Goal: Task Accomplishment & Management: Use online tool/utility

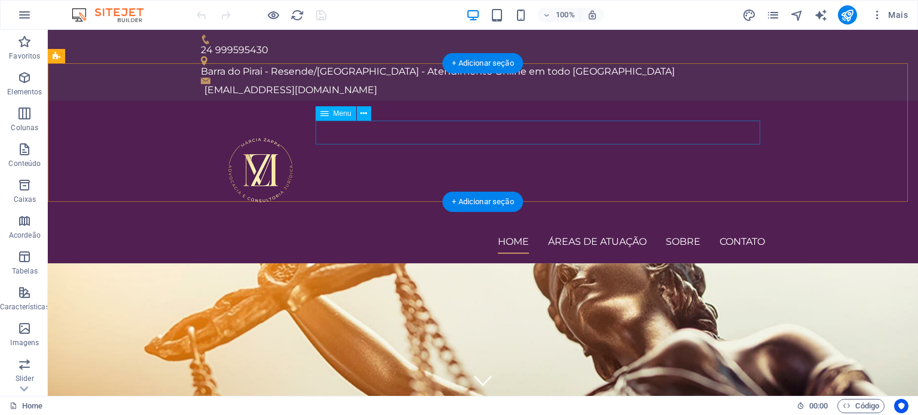
click at [688, 230] on nav "Home Áreas de Atuação Sobre Contato" at bounding box center [483, 242] width 564 height 24
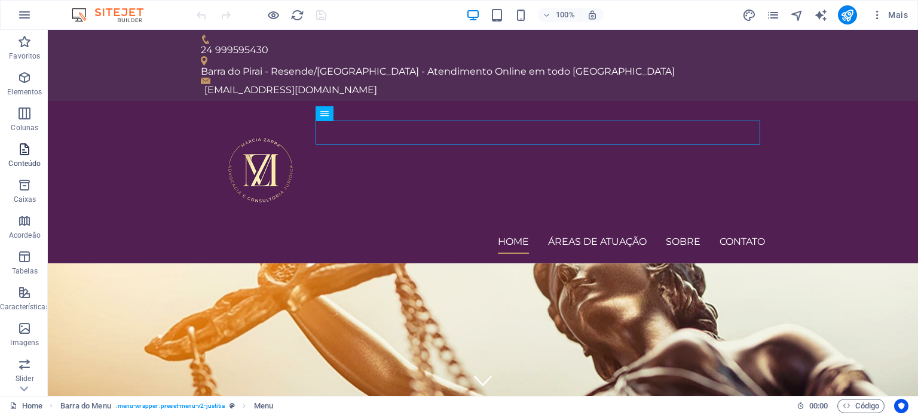
click at [20, 164] on p "Conteúdo" at bounding box center [24, 164] width 32 height 10
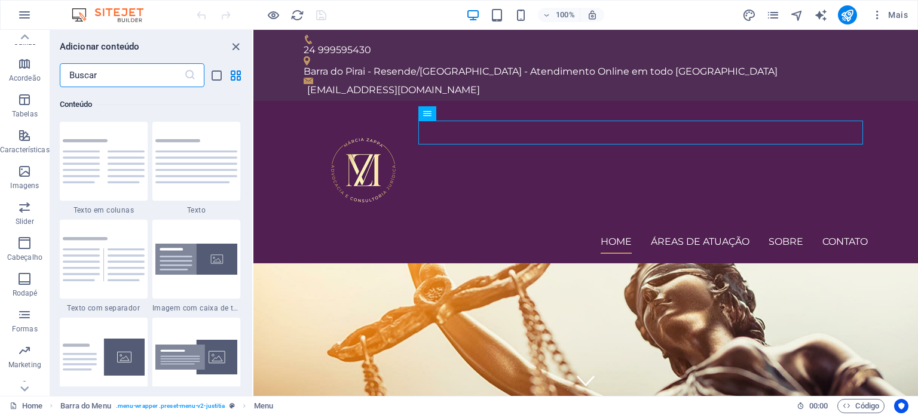
scroll to position [171, 0]
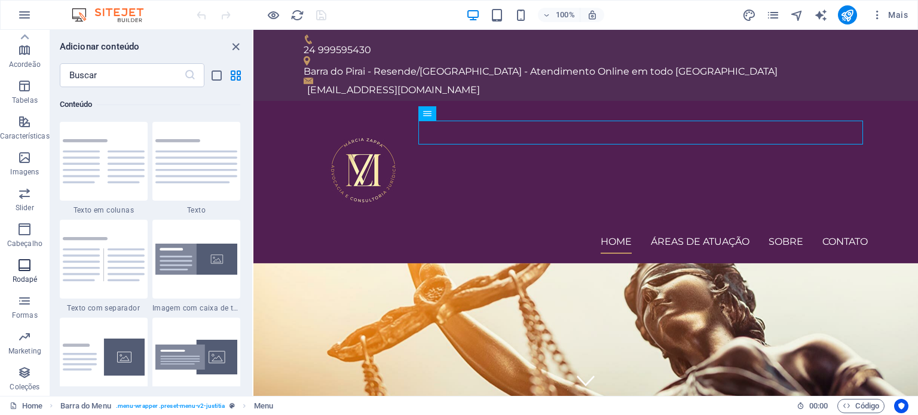
click at [22, 263] on icon "button" at bounding box center [24, 265] width 14 height 14
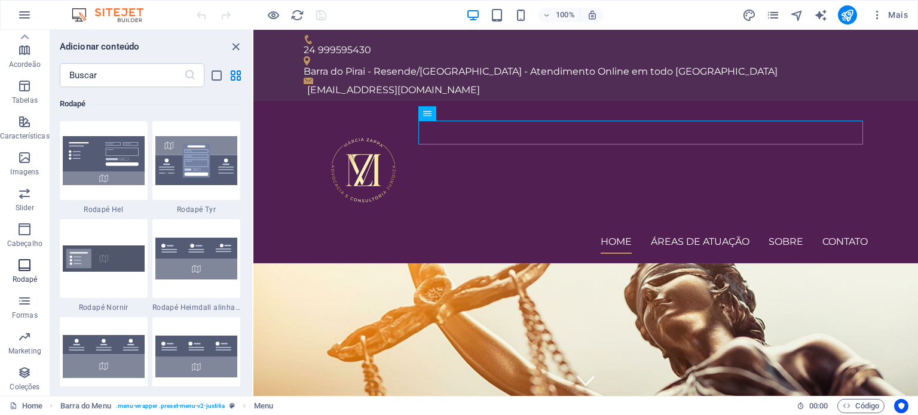
scroll to position [7910, 0]
click at [777, 17] on icon "pages" at bounding box center [773, 15] width 14 height 14
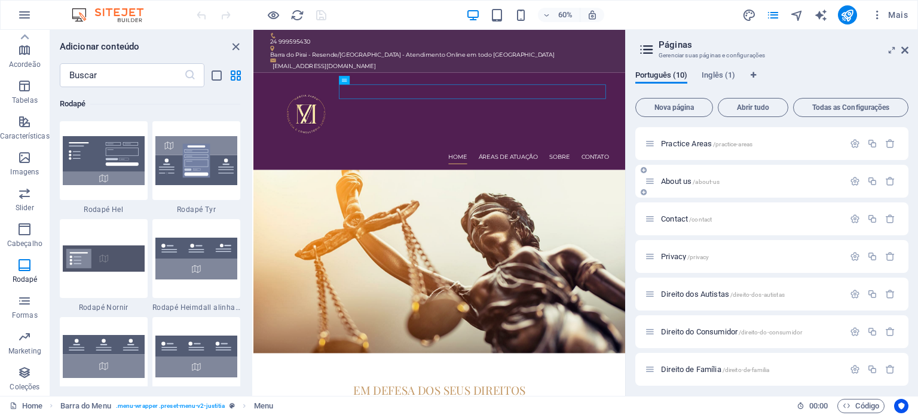
scroll to position [32, 0]
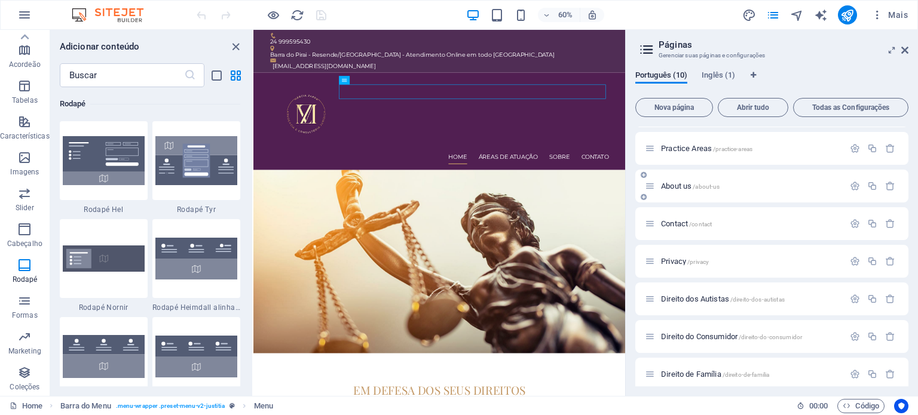
click at [701, 185] on span "/about-us" at bounding box center [705, 186] width 27 height 7
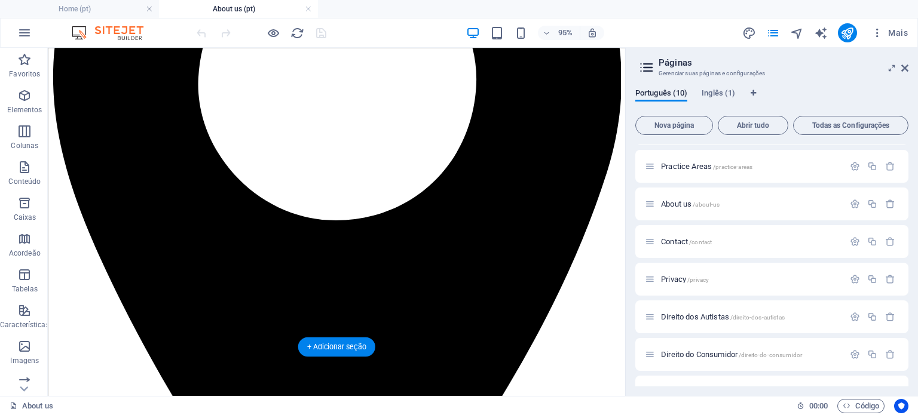
scroll to position [1099, 0]
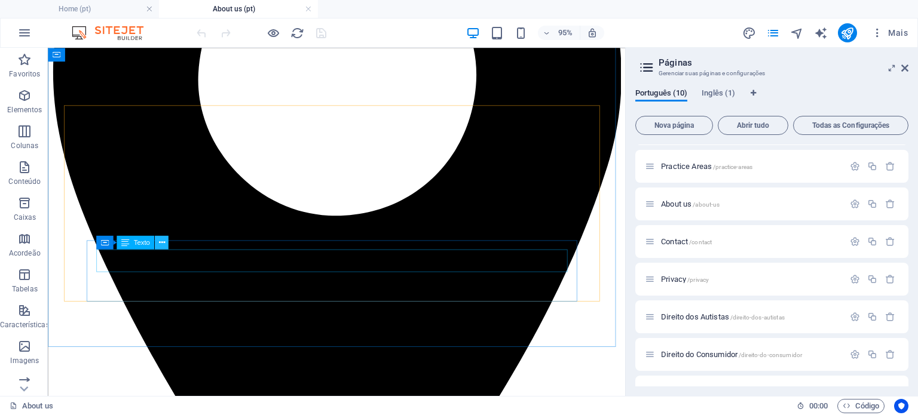
click at [166, 244] on button at bounding box center [162, 243] width 14 height 14
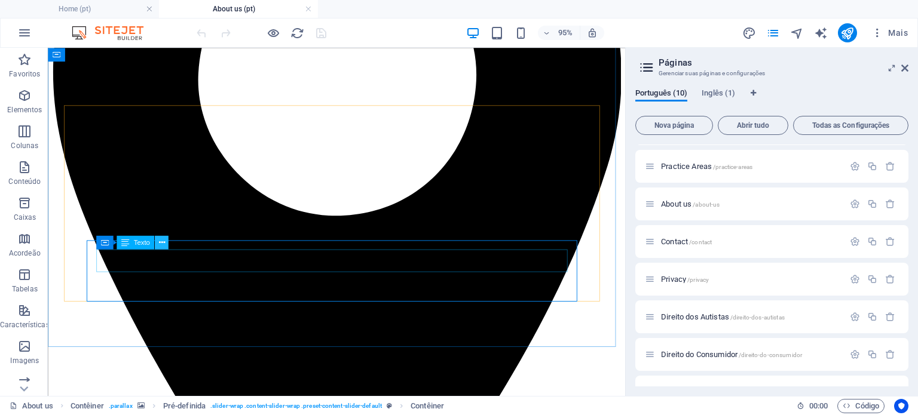
click at [163, 243] on icon at bounding box center [161, 243] width 6 height 12
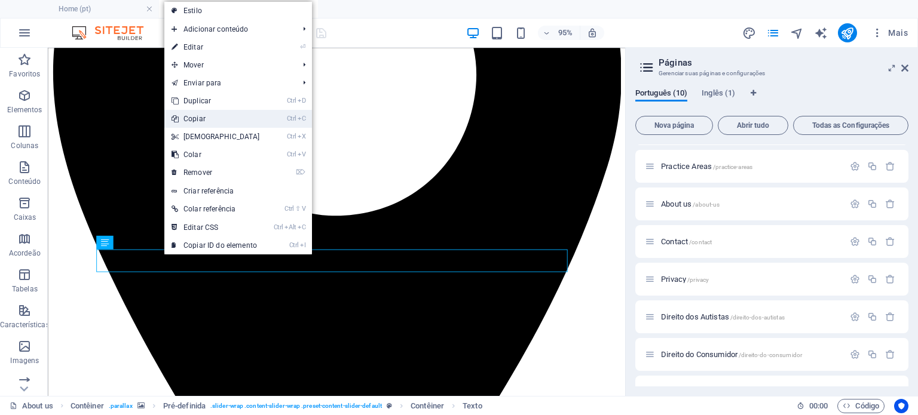
click at [197, 114] on link "Ctrl C Copiar" at bounding box center [215, 119] width 103 height 18
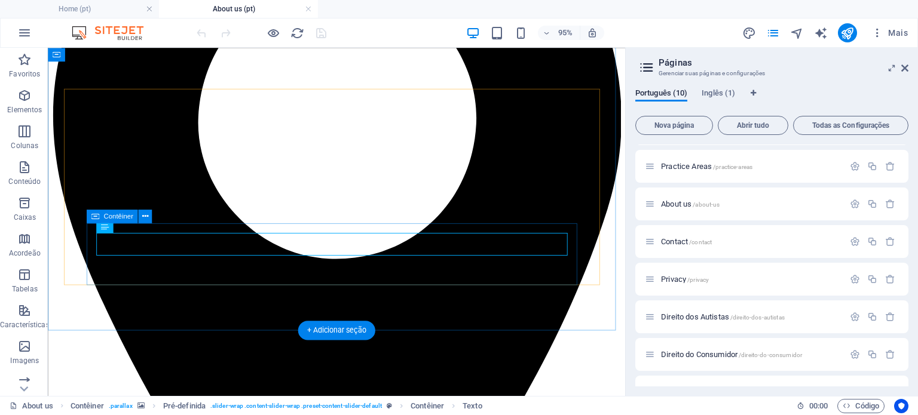
scroll to position [1117, 0]
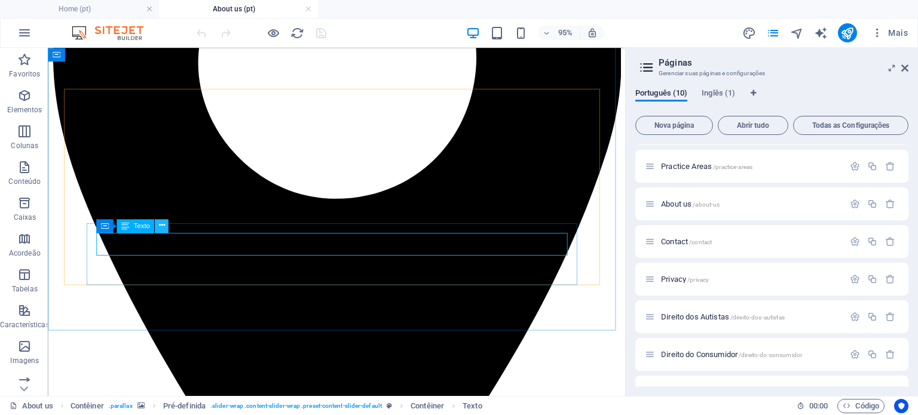
click at [165, 231] on button at bounding box center [162, 226] width 14 height 14
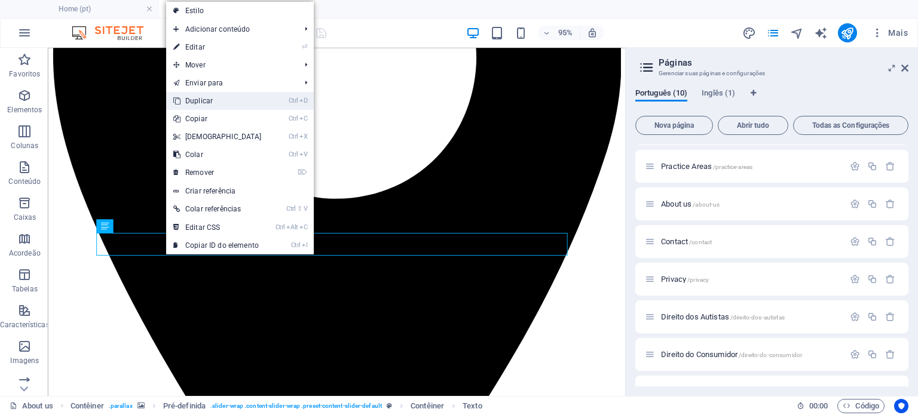
click at [203, 102] on link "Ctrl D Duplicar" at bounding box center [217, 101] width 103 height 18
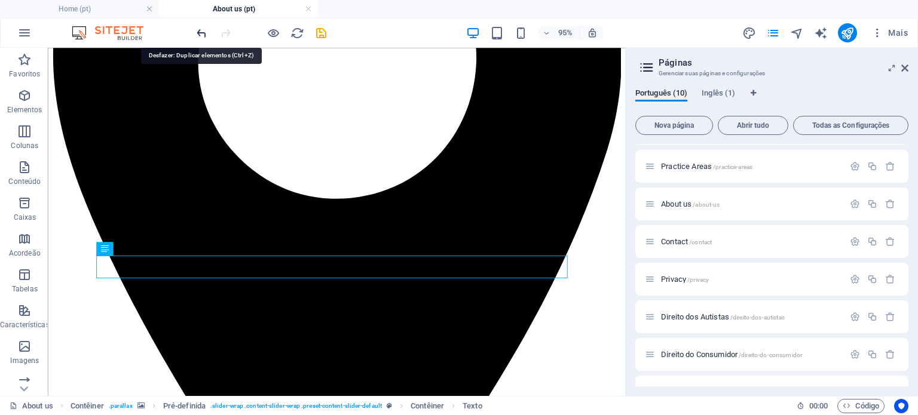
click at [197, 38] on icon "undo" at bounding box center [202, 33] width 14 height 14
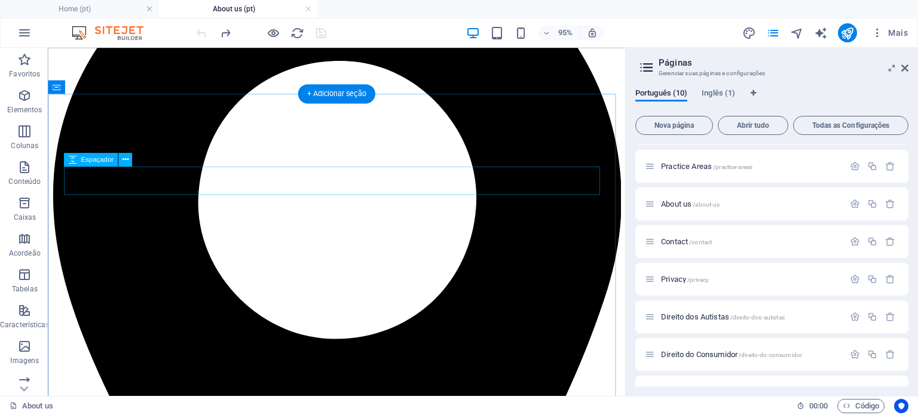
scroll to position [1010, 0]
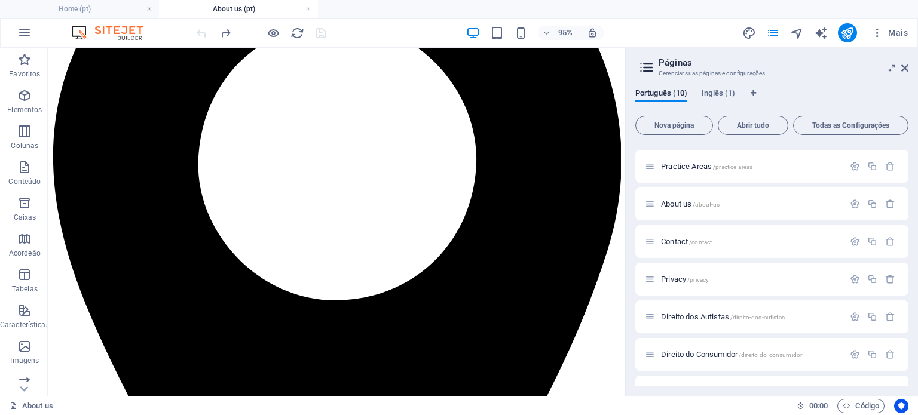
click at [909, 66] on aside "Páginas Gerenciar suas páginas e configurações Português (10) Inglês (1) Nova p…" at bounding box center [771, 222] width 293 height 348
click at [904, 68] on icon at bounding box center [904, 68] width 7 height 10
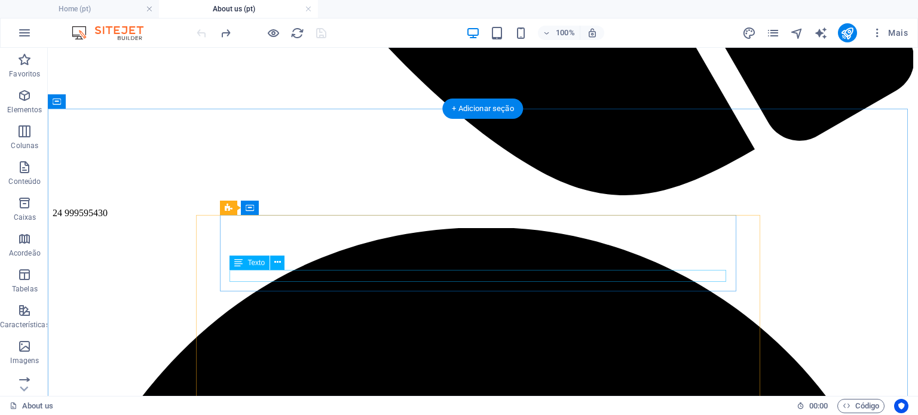
scroll to position [988, 0]
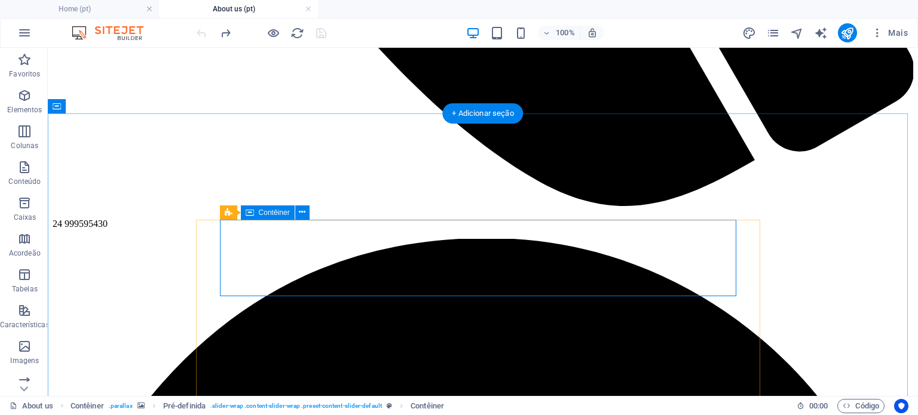
click at [308, 213] on button at bounding box center [302, 213] width 14 height 14
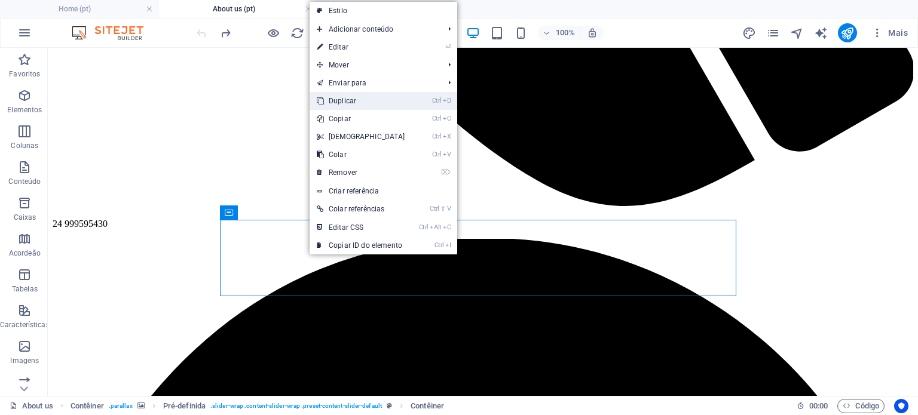
click at [339, 102] on link "Ctrl D Duplicar" at bounding box center [360, 101] width 103 height 18
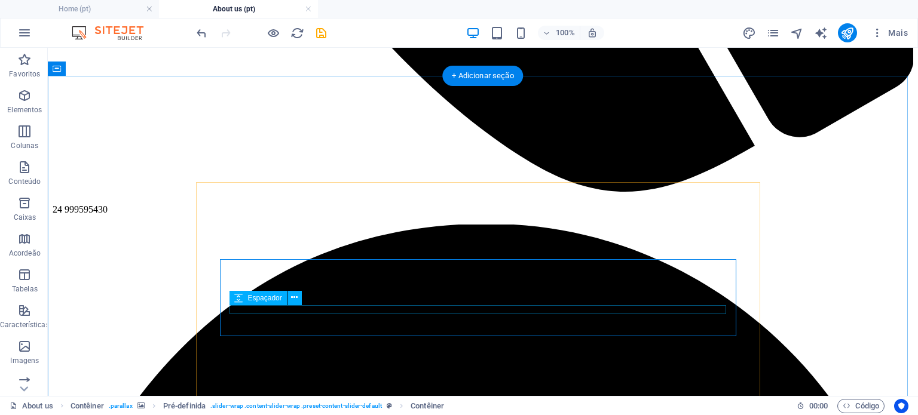
scroll to position [1027, 0]
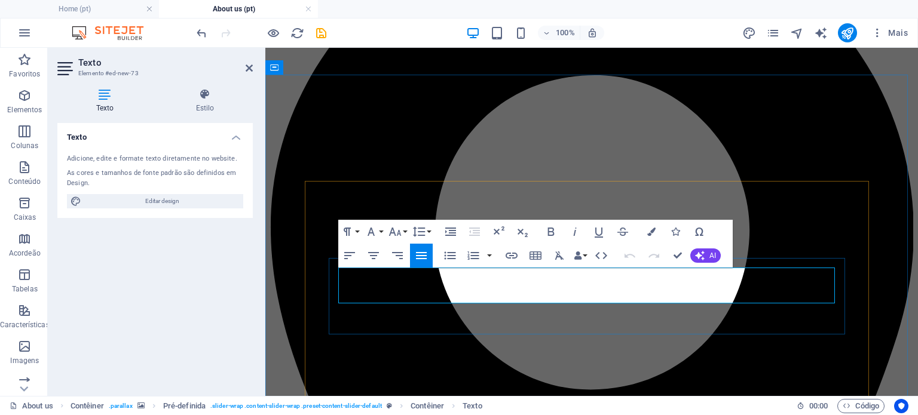
drag, startPoint x: 339, startPoint y: 274, endPoint x: 534, endPoint y: 298, distance: 196.2
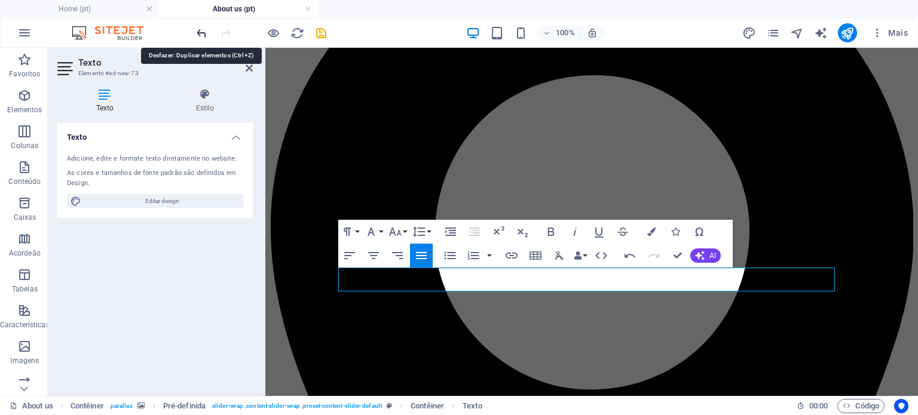
click at [198, 28] on icon "undo" at bounding box center [202, 33] width 14 height 14
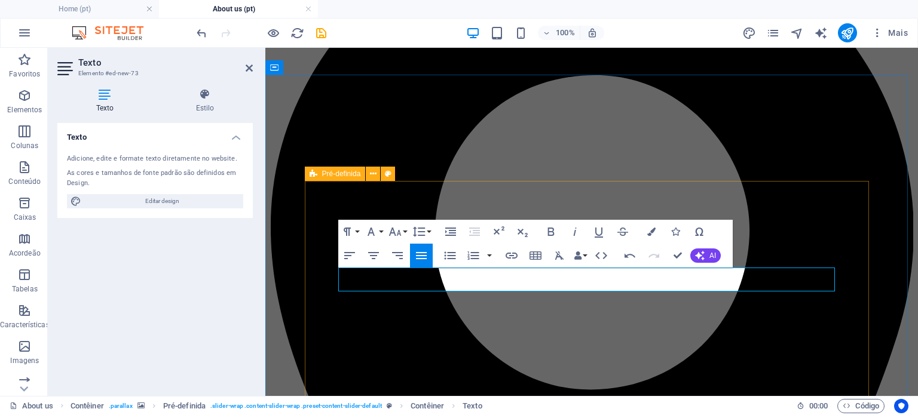
drag, startPoint x: 476, startPoint y: 285, endPoint x: 311, endPoint y: 272, distance: 165.4
click at [652, 231] on icon "button" at bounding box center [651, 232] width 8 height 8
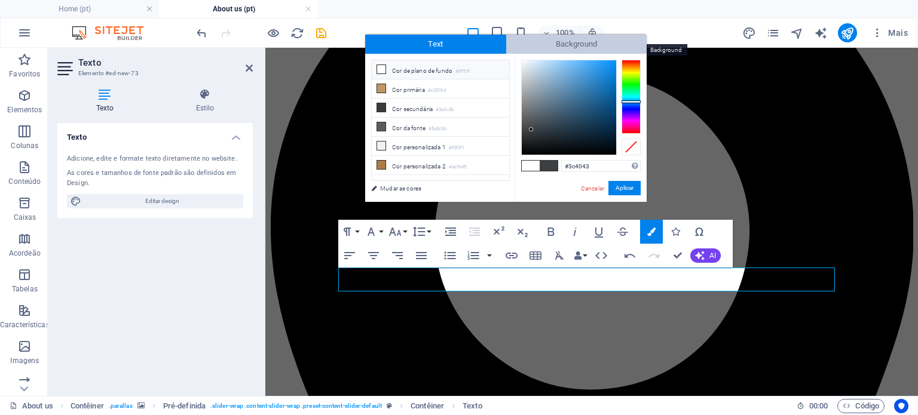
click at [556, 41] on span "Background" at bounding box center [576, 44] width 141 height 19
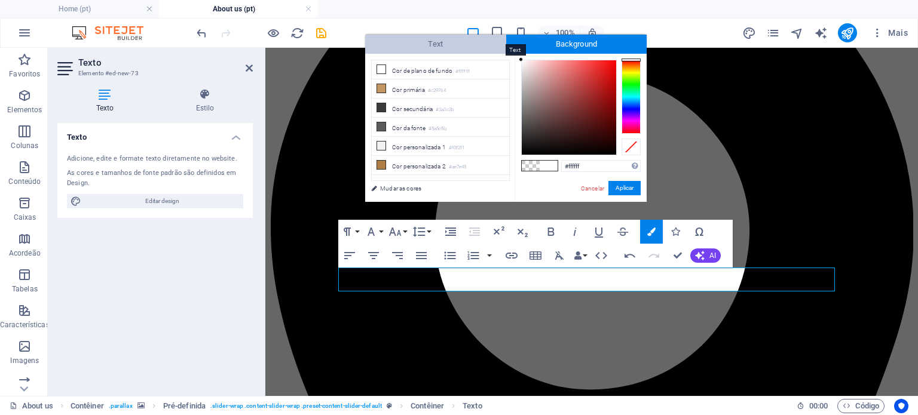
click at [462, 43] on span "Text" at bounding box center [435, 44] width 141 height 19
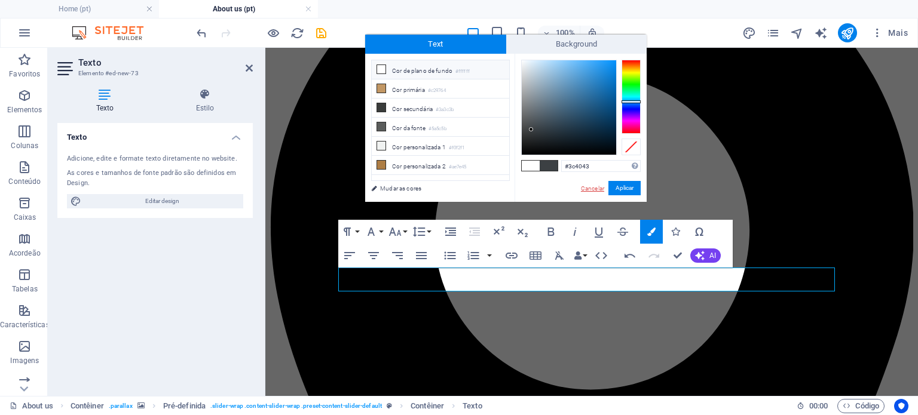
click at [601, 191] on link "Cancelar" at bounding box center [593, 188] width 26 height 9
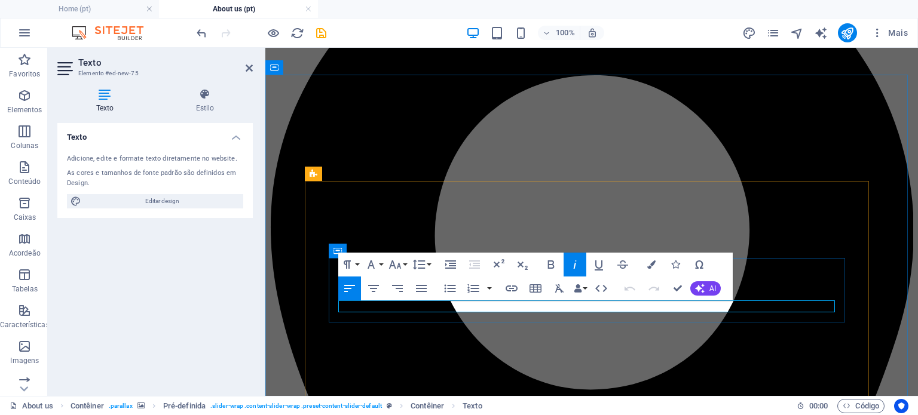
drag, startPoint x: 419, startPoint y: 305, endPoint x: 287, endPoint y: 320, distance: 132.2
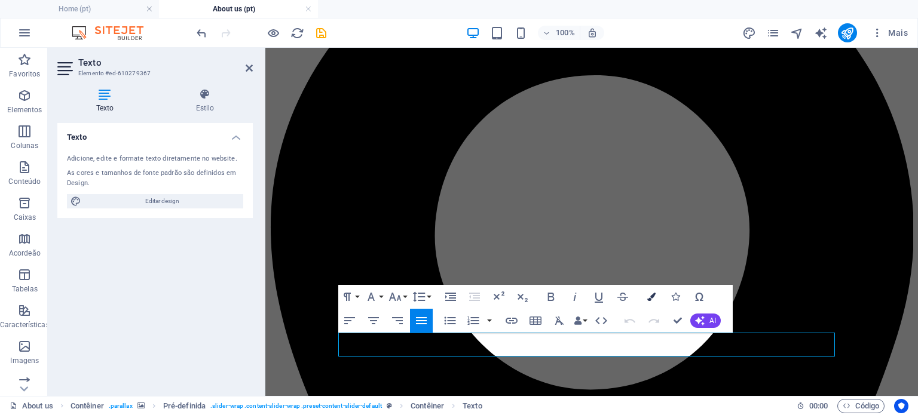
click at [655, 291] on button "Colors" at bounding box center [651, 297] width 23 height 24
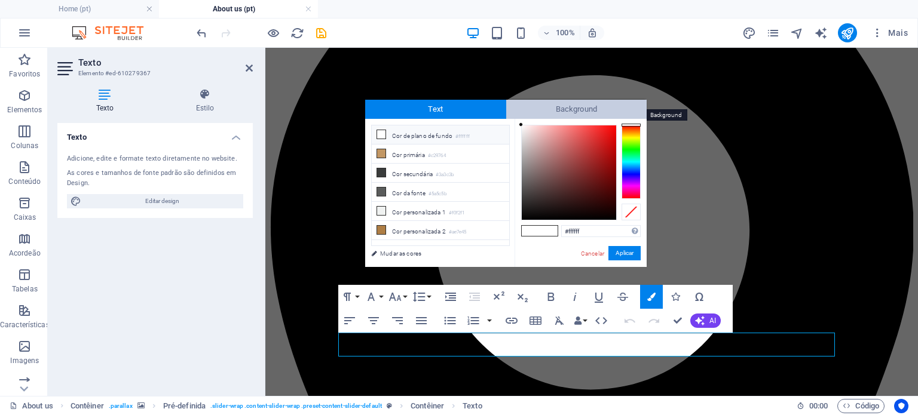
click at [590, 104] on span "Background" at bounding box center [576, 109] width 141 height 19
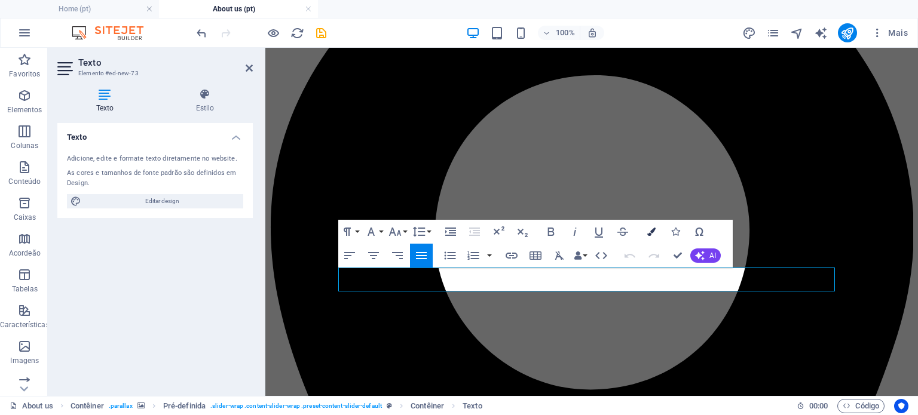
click at [652, 229] on icon "button" at bounding box center [651, 232] width 8 height 8
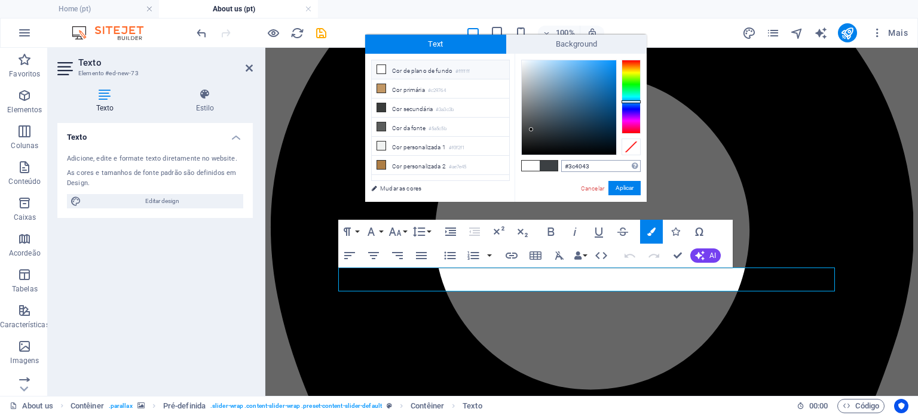
click at [571, 168] on input "#3c4043" at bounding box center [600, 166] width 79 height 12
click at [529, 167] on span at bounding box center [531, 166] width 18 height 10
type input "#ffffff"
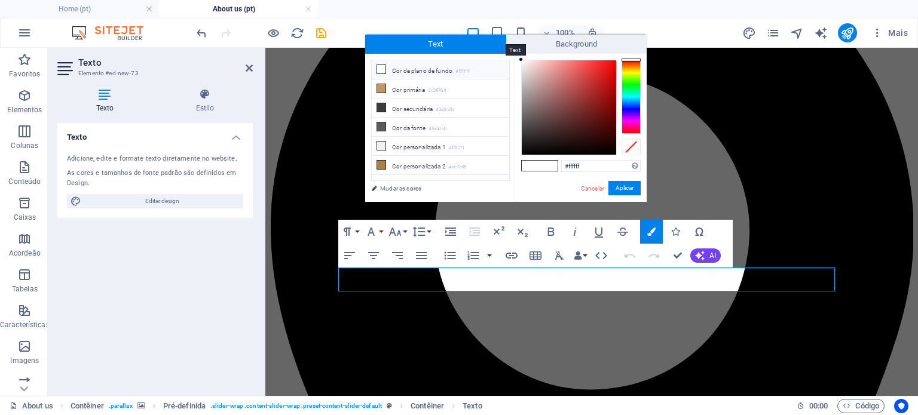
click at [447, 44] on span "Text" at bounding box center [435, 44] width 141 height 19
click at [618, 187] on button "Aplicar" at bounding box center [624, 188] width 32 height 14
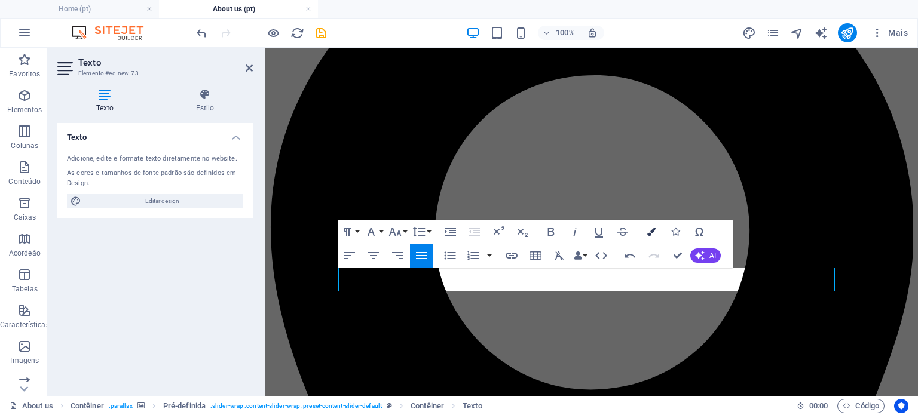
click at [652, 232] on icon "button" at bounding box center [651, 232] width 8 height 8
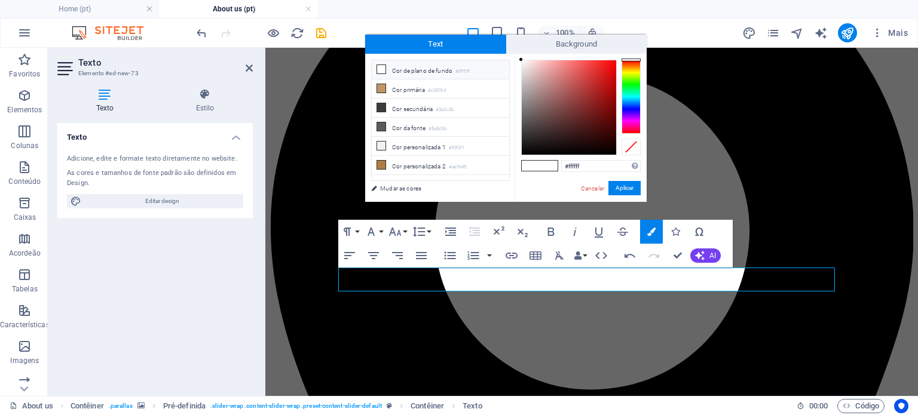
click at [461, 75] on small "#ffffff" at bounding box center [462, 72] width 14 height 8
click at [636, 142] on div at bounding box center [630, 147] width 19 height 17
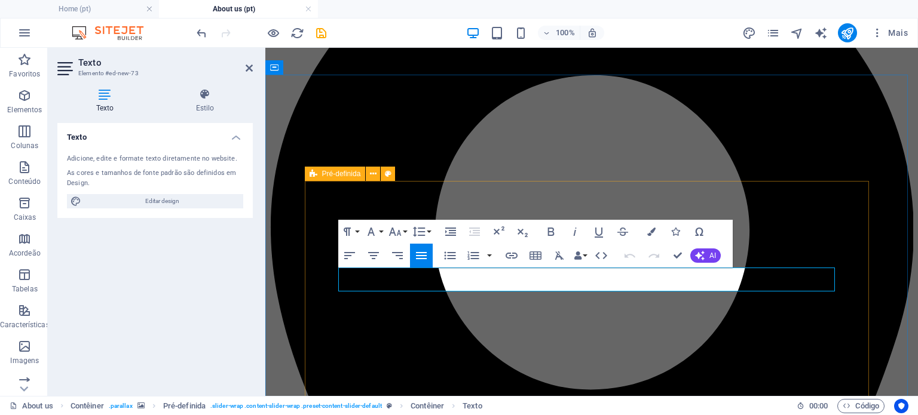
drag, startPoint x: 475, startPoint y: 283, endPoint x: 325, endPoint y: 271, distance: 150.5
click at [648, 235] on icon "button" at bounding box center [651, 232] width 8 height 8
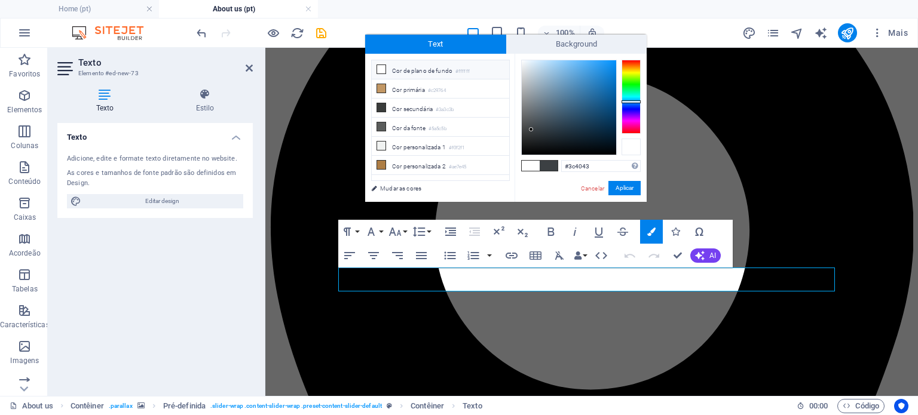
click at [629, 147] on div at bounding box center [630, 147] width 19 height 17
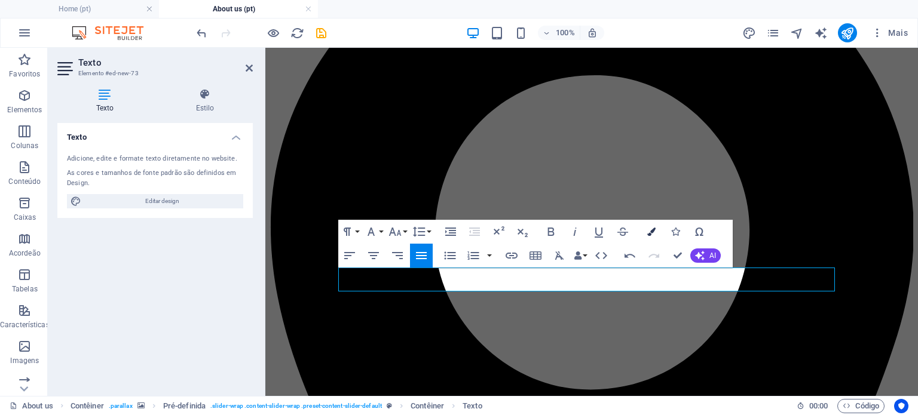
click at [646, 228] on button "Colors" at bounding box center [651, 232] width 23 height 24
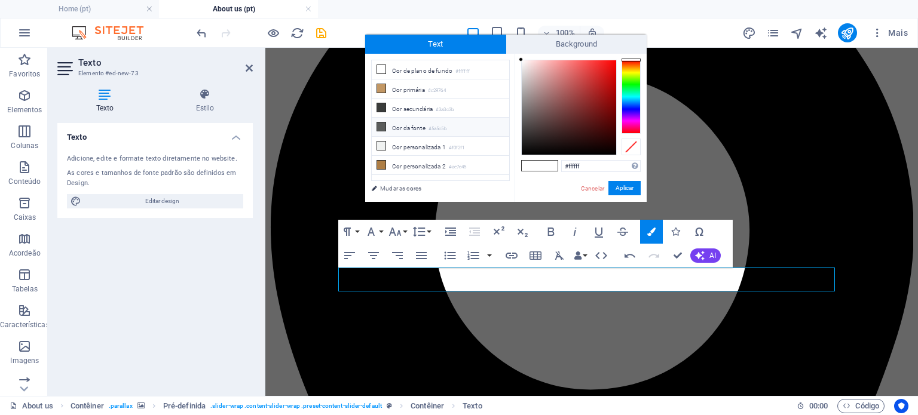
click at [431, 128] on small "#5a5c5b" at bounding box center [437, 129] width 18 height 8
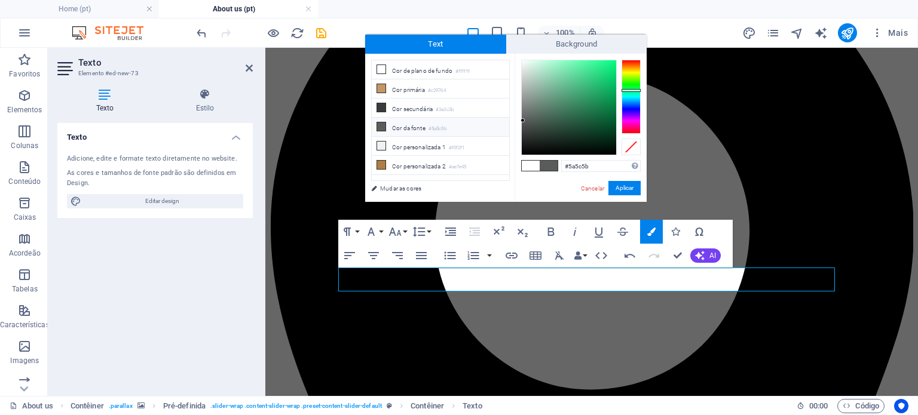
click at [529, 168] on span at bounding box center [531, 166] width 18 height 10
type input "#ffffff"
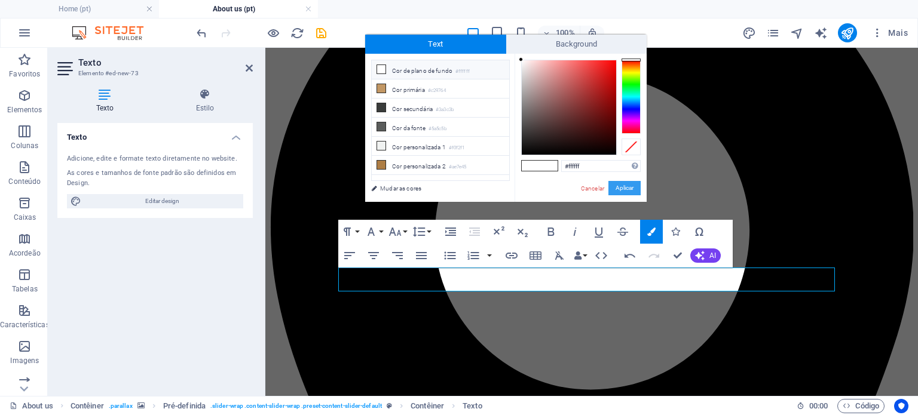
click at [631, 191] on button "Aplicar" at bounding box center [624, 188] width 32 height 14
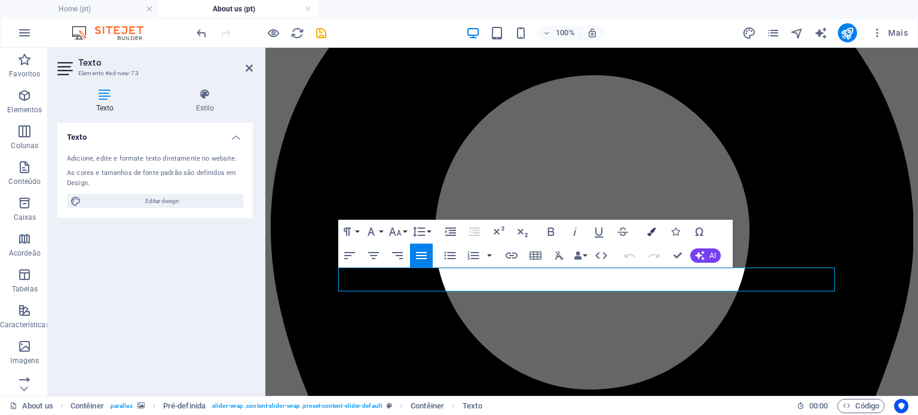
click at [645, 233] on button "Colors" at bounding box center [651, 232] width 23 height 24
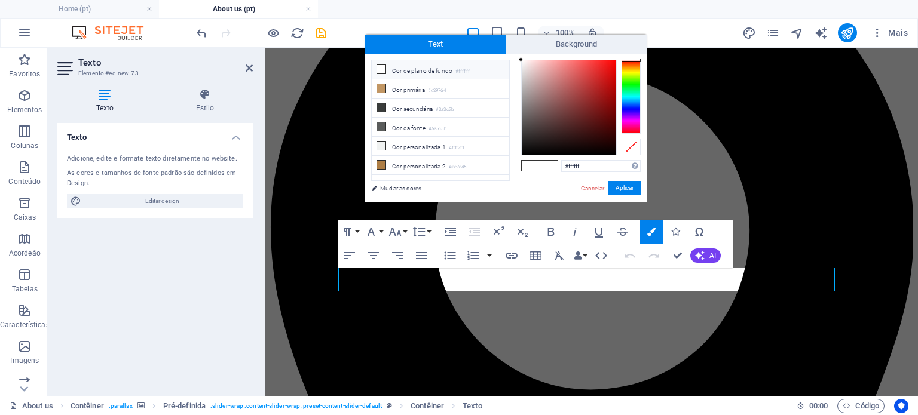
click at [467, 64] on li "Cor de plano de fundo #ffffff" at bounding box center [440, 69] width 137 height 19
click at [629, 147] on div at bounding box center [630, 147] width 19 height 17
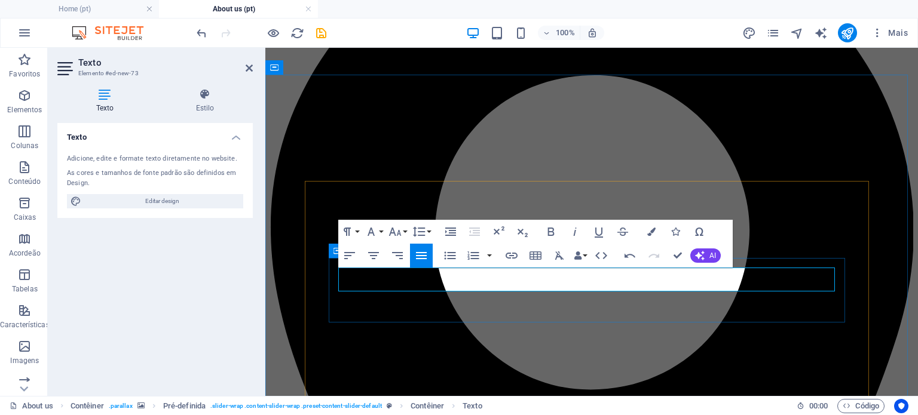
drag, startPoint x: 472, startPoint y: 285, endPoint x: 331, endPoint y: 273, distance: 141.5
click at [652, 226] on button "Colors" at bounding box center [651, 232] width 23 height 24
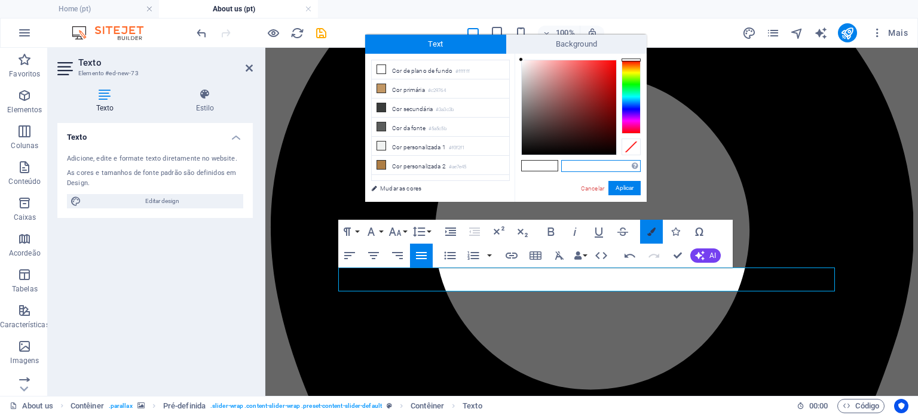
type input "#ffffff"
click at [629, 146] on div at bounding box center [630, 147] width 19 height 17
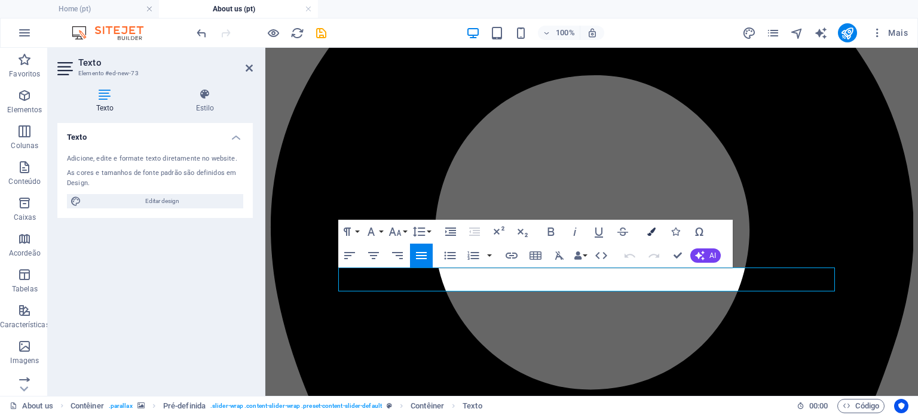
click at [649, 234] on icon "button" at bounding box center [651, 232] width 8 height 8
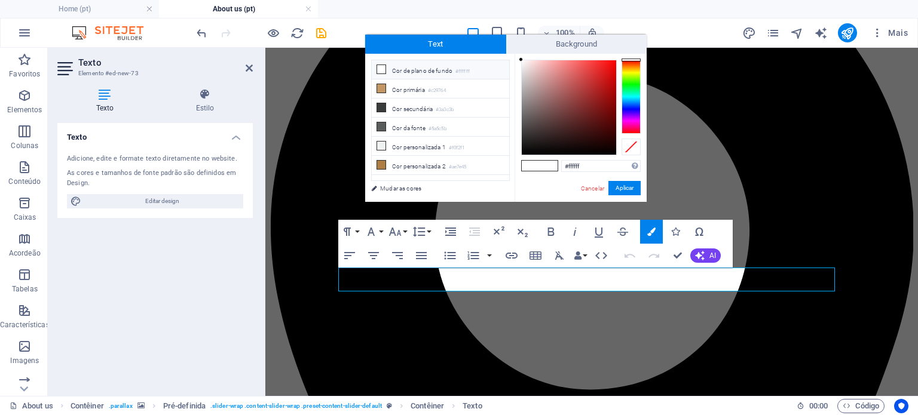
click at [405, 71] on li "Cor de plano de fundo #ffffff" at bounding box center [440, 69] width 137 height 19
click at [561, 42] on span "Background" at bounding box center [576, 44] width 141 height 19
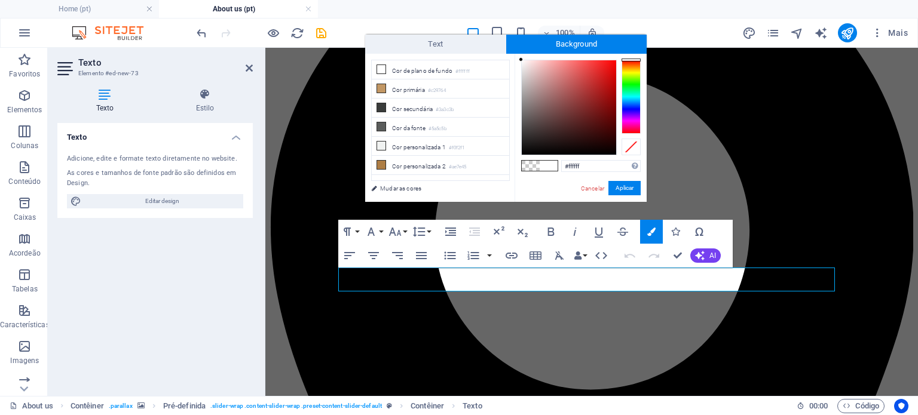
click at [529, 167] on span at bounding box center [531, 166] width 18 height 10
click at [633, 183] on button "Aplicar" at bounding box center [624, 188] width 32 height 14
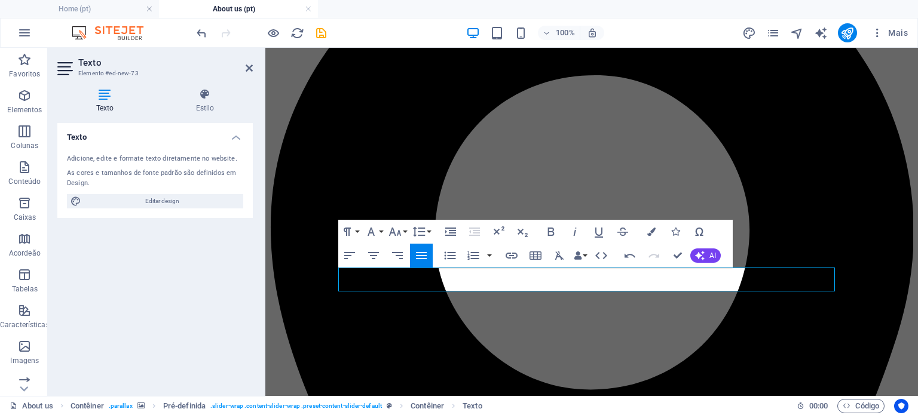
drag, startPoint x: 467, startPoint y: 286, endPoint x: 301, endPoint y: 260, distance: 168.8
click at [658, 231] on button "Colors" at bounding box center [651, 232] width 23 height 24
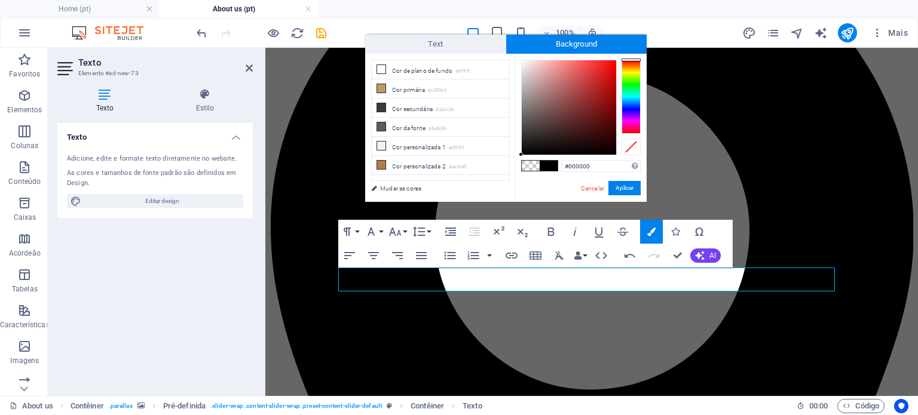
click at [526, 166] on span at bounding box center [531, 166] width 18 height 10
type input "rgba(0, 0, 0, 0)"
click at [624, 191] on button "Aplicar" at bounding box center [624, 188] width 32 height 14
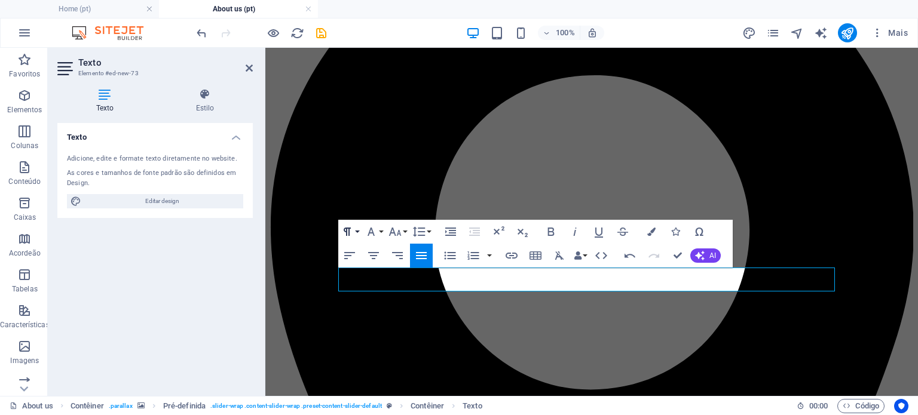
click at [355, 233] on button "Paragraph Format" at bounding box center [349, 232] width 23 height 24
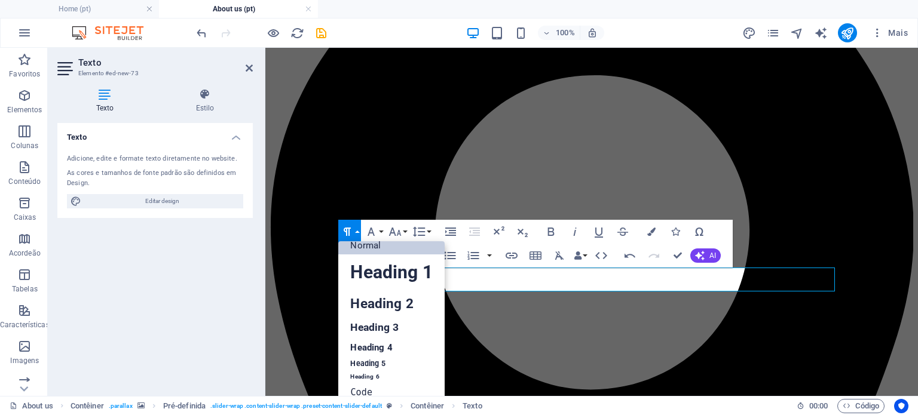
scroll to position [10, 0]
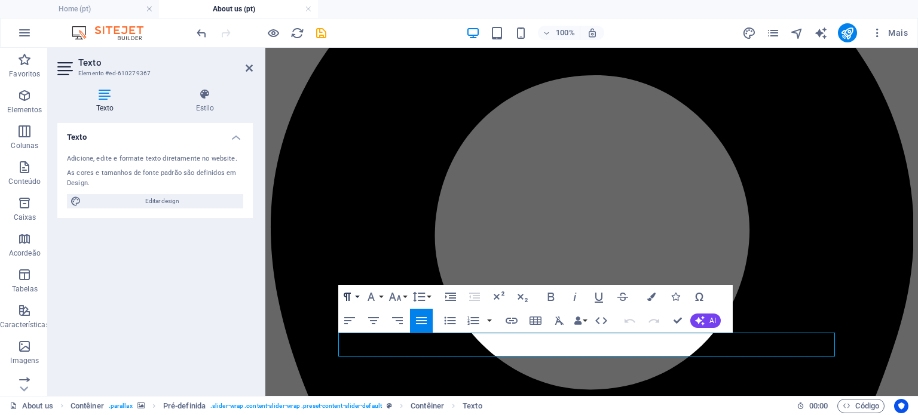
click at [351, 296] on icon "button" at bounding box center [347, 297] width 14 height 14
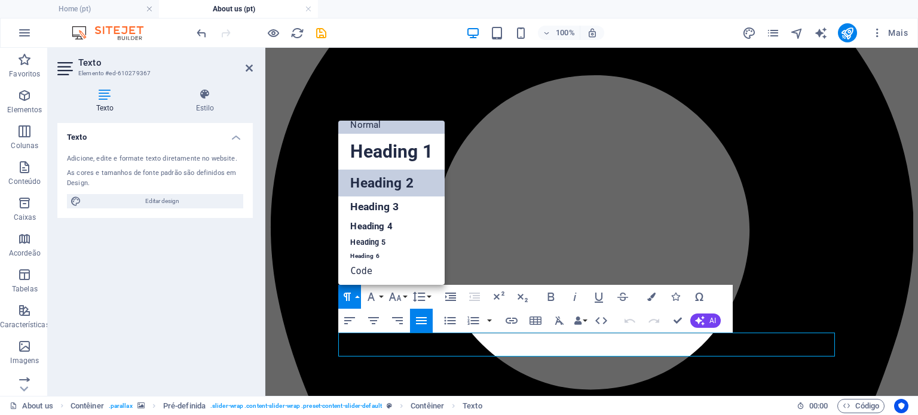
scroll to position [0, 0]
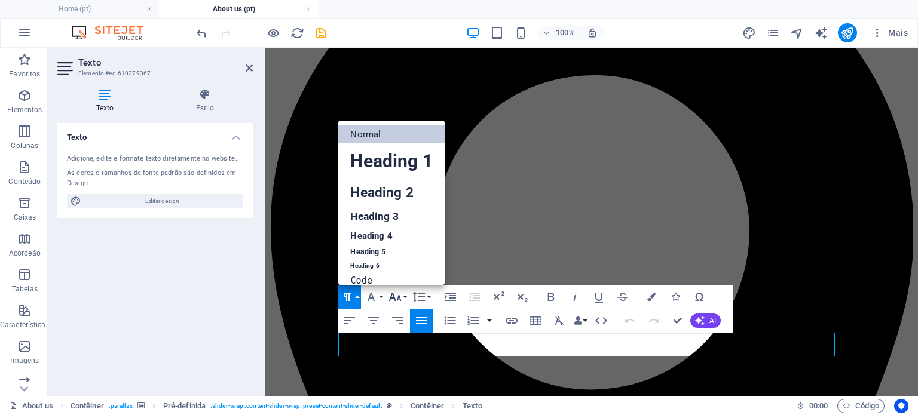
click at [393, 293] on icon "button" at bounding box center [395, 297] width 13 height 8
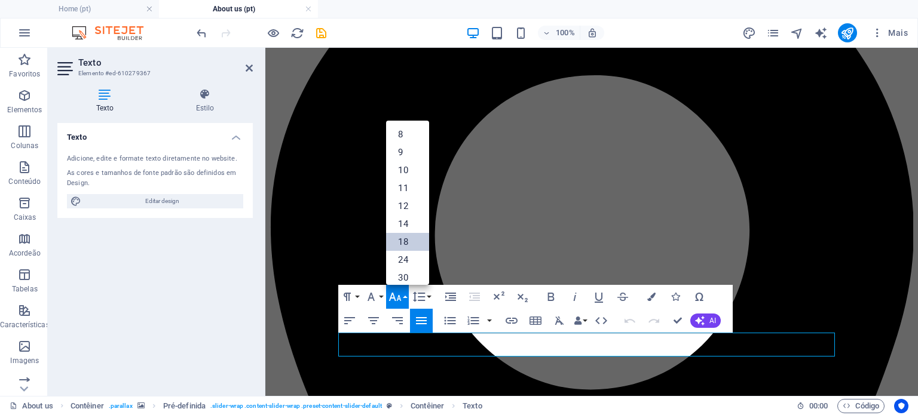
scroll to position [96, 0]
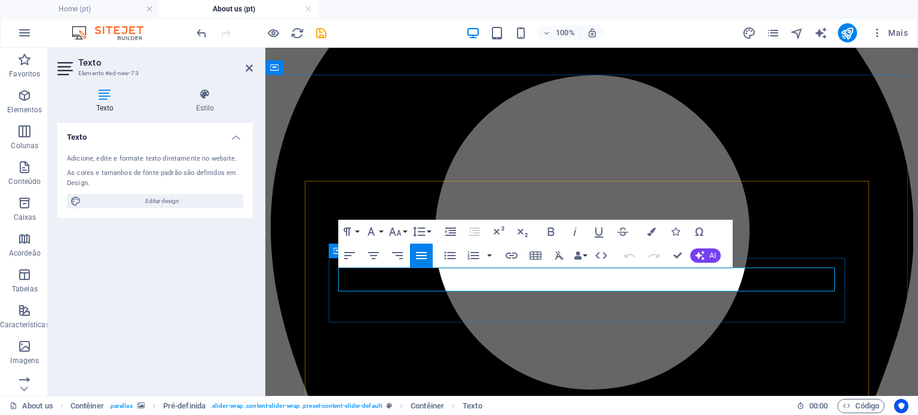
drag, startPoint x: 479, startPoint y: 286, endPoint x: 337, endPoint y: 271, distance: 143.0
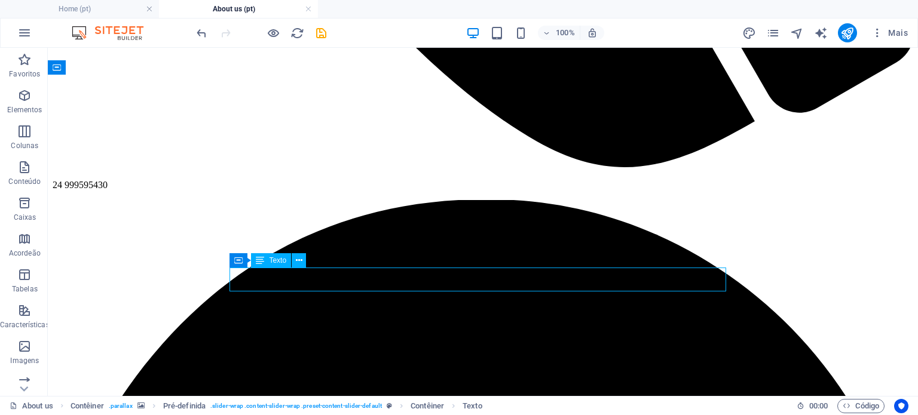
drag, startPoint x: 260, startPoint y: 284, endPoint x: 378, endPoint y: 280, distance: 117.8
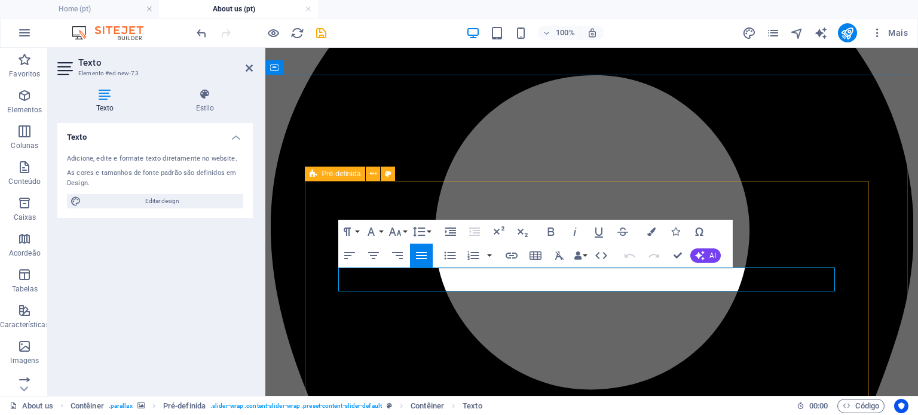
drag, startPoint x: 470, startPoint y: 283, endPoint x: 323, endPoint y: 269, distance: 148.2
click at [203, 94] on icon at bounding box center [205, 94] width 96 height 12
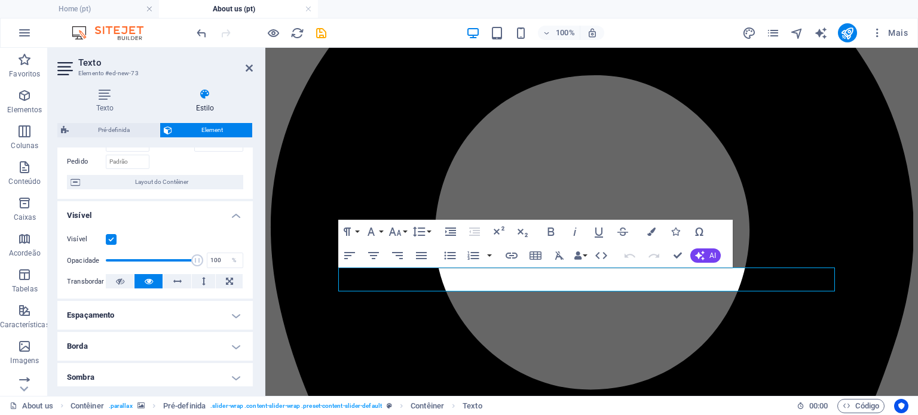
scroll to position [0, 0]
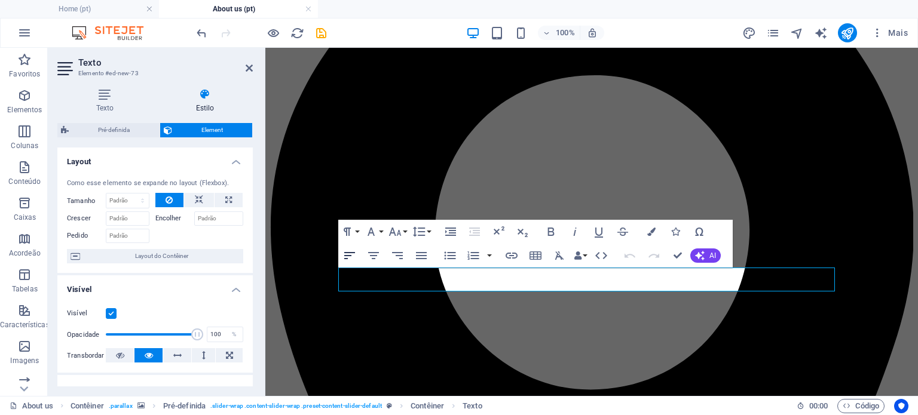
click at [349, 258] on icon "button" at bounding box center [349, 256] width 14 height 14
click at [376, 234] on icon "button" at bounding box center [371, 232] width 14 height 14
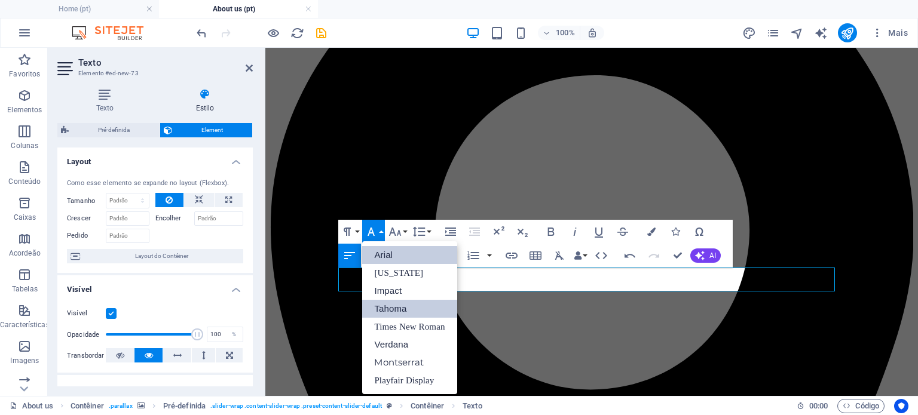
click at [385, 309] on link "Tahoma" at bounding box center [409, 309] width 94 height 18
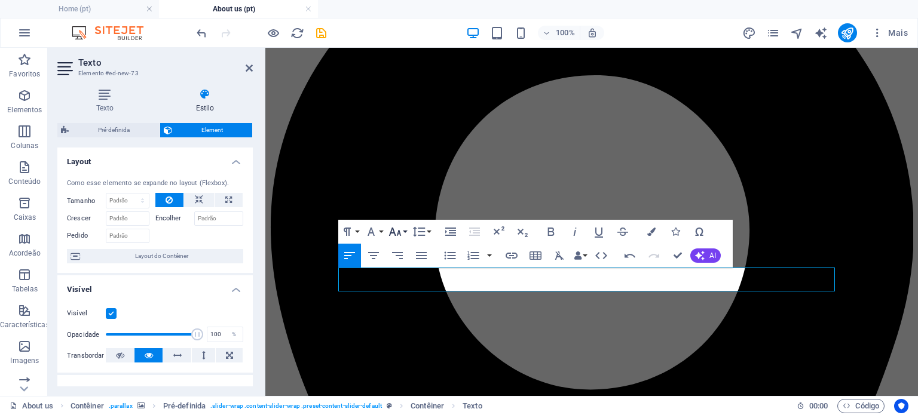
click at [395, 234] on icon "button" at bounding box center [395, 232] width 13 height 8
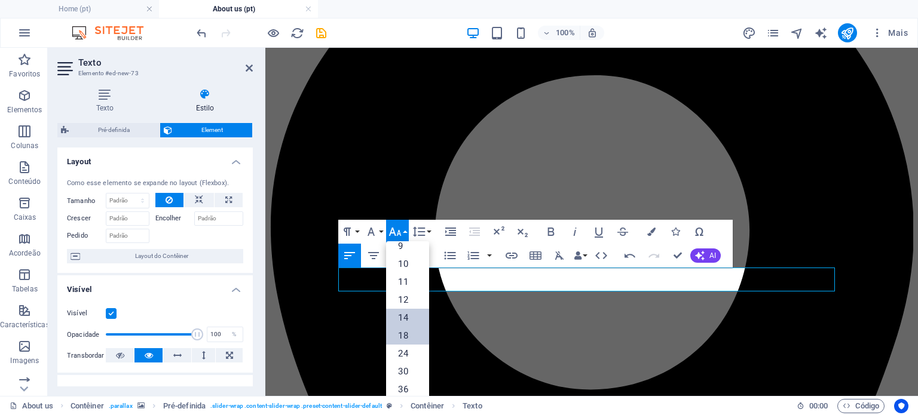
scroll to position [26, 0]
click at [412, 341] on link "18" at bounding box center [407, 336] width 43 height 18
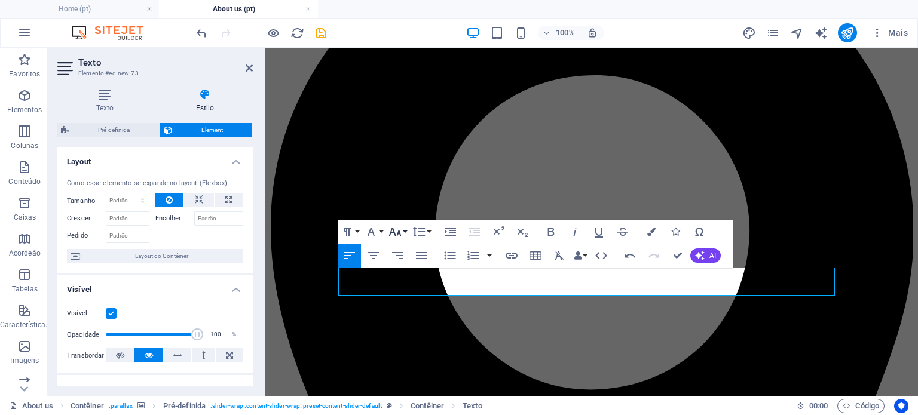
click at [401, 228] on icon "button" at bounding box center [395, 232] width 14 height 14
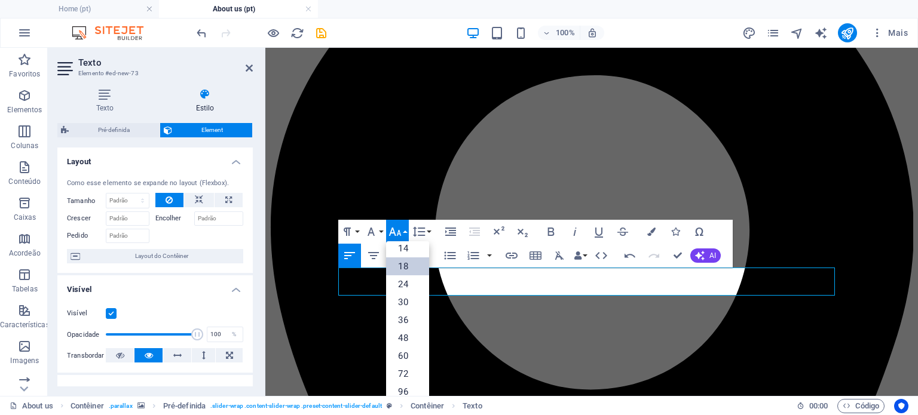
scroll to position [96, 0]
click at [406, 253] on link "14" at bounding box center [407, 249] width 43 height 18
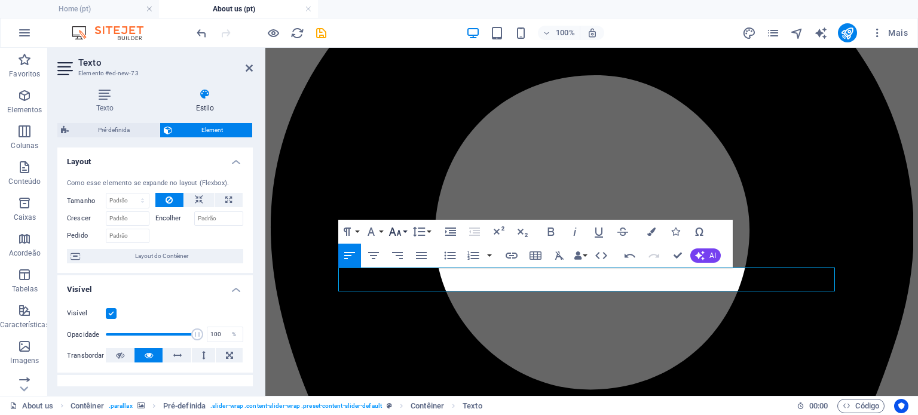
click at [402, 229] on icon "button" at bounding box center [395, 232] width 14 height 14
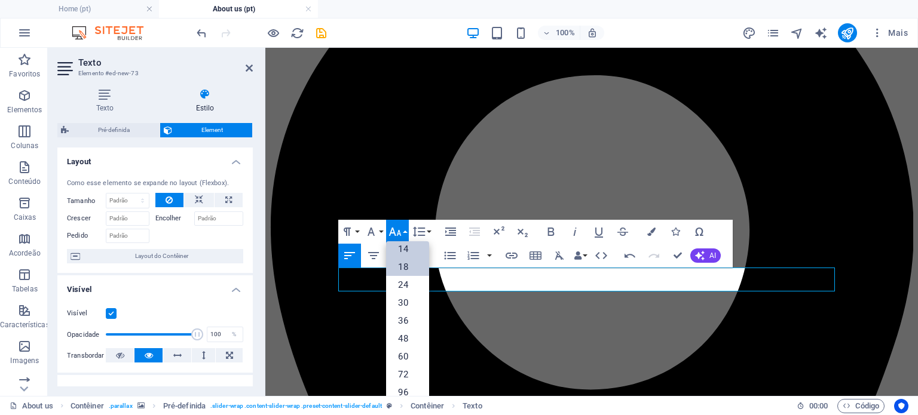
click at [409, 263] on link "18" at bounding box center [407, 267] width 43 height 18
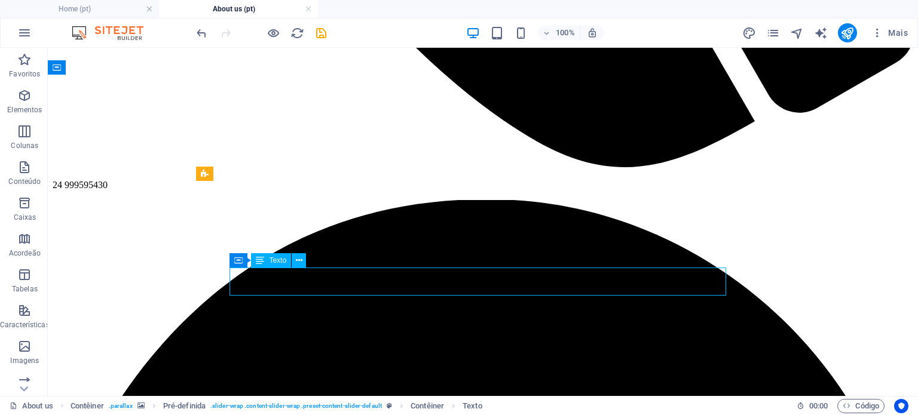
drag, startPoint x: 434, startPoint y: 287, endPoint x: 353, endPoint y: 284, distance: 81.3
drag, startPoint x: 529, startPoint y: 285, endPoint x: 298, endPoint y: 271, distance: 232.2
drag, startPoint x: 525, startPoint y: 287, endPoint x: 550, endPoint y: 280, distance: 25.7
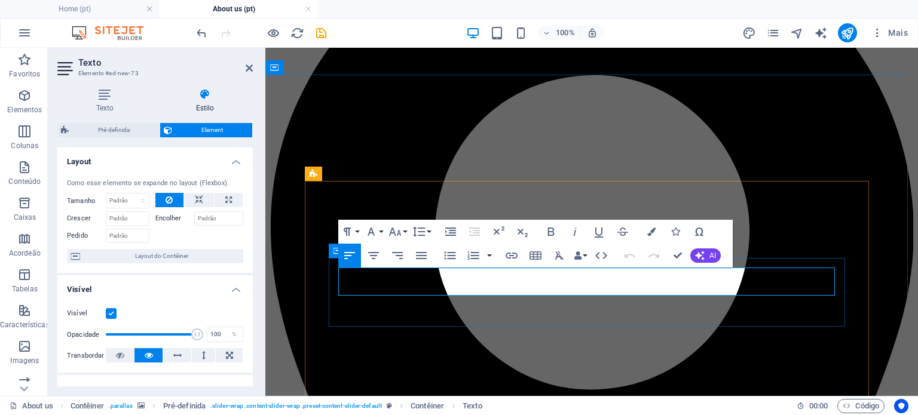
drag, startPoint x: 656, startPoint y: 286, endPoint x: 330, endPoint y: 277, distance: 325.8
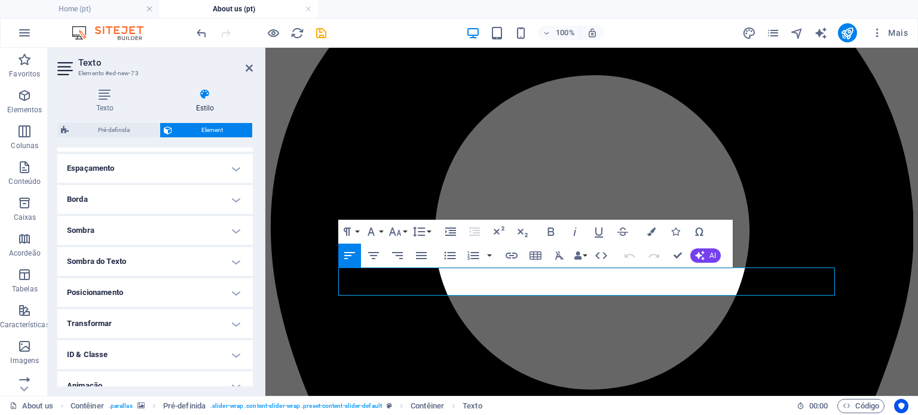
scroll to position [222, 0]
click at [108, 191] on h4 "Borda" at bounding box center [154, 199] width 195 height 29
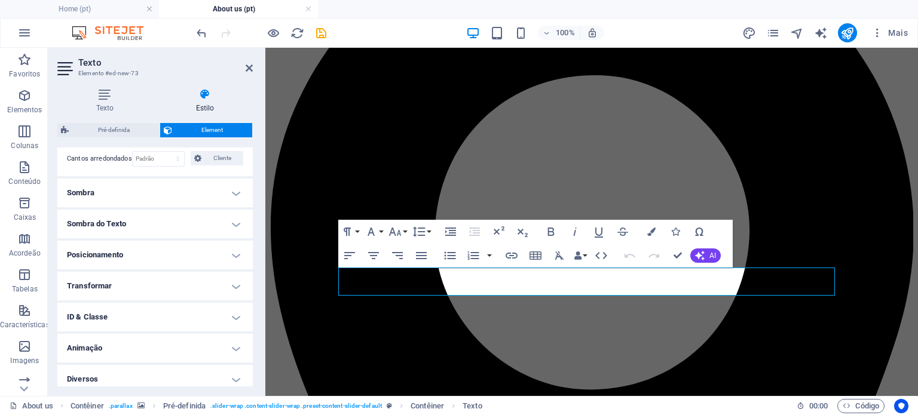
scroll to position [313, 0]
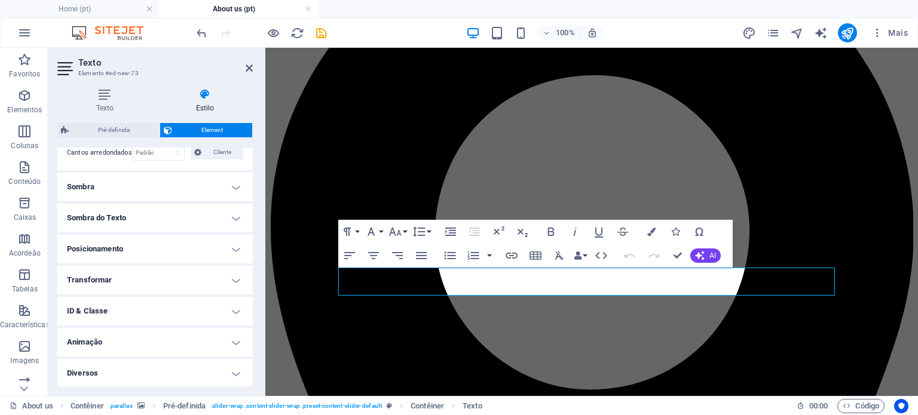
click at [130, 363] on h4 "Diversos" at bounding box center [154, 373] width 195 height 29
click at [130, 363] on h4 "Diversos" at bounding box center [154, 370] width 195 height 22
click at [106, 363] on h4 "Diversos" at bounding box center [154, 373] width 195 height 29
click at [138, 339] on h4 "Animação" at bounding box center [154, 342] width 195 height 29
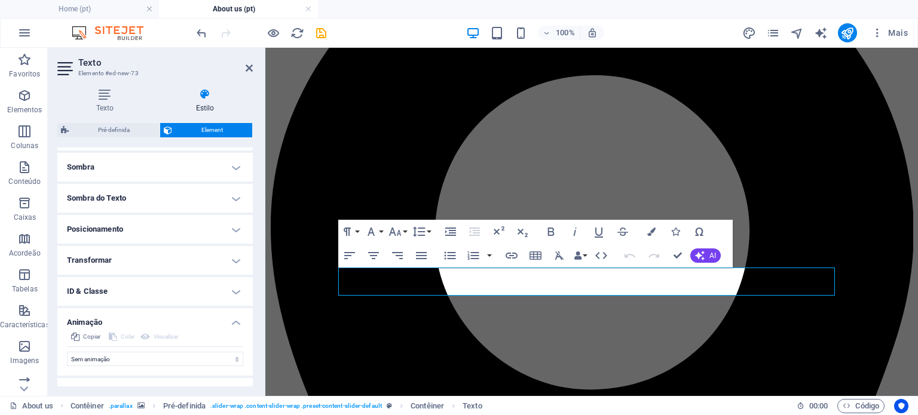
scroll to position [332, 0]
click at [111, 265] on h4 "Transformar" at bounding box center [154, 261] width 195 height 29
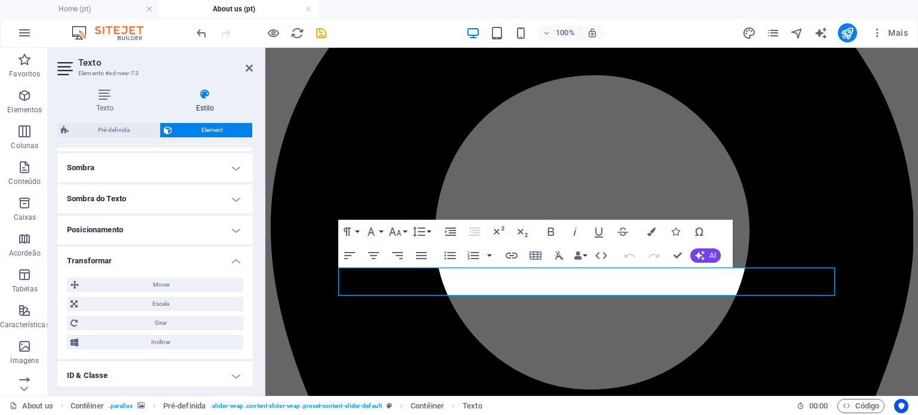
click at [115, 212] on h4 "Sombra do Texto" at bounding box center [154, 199] width 195 height 29
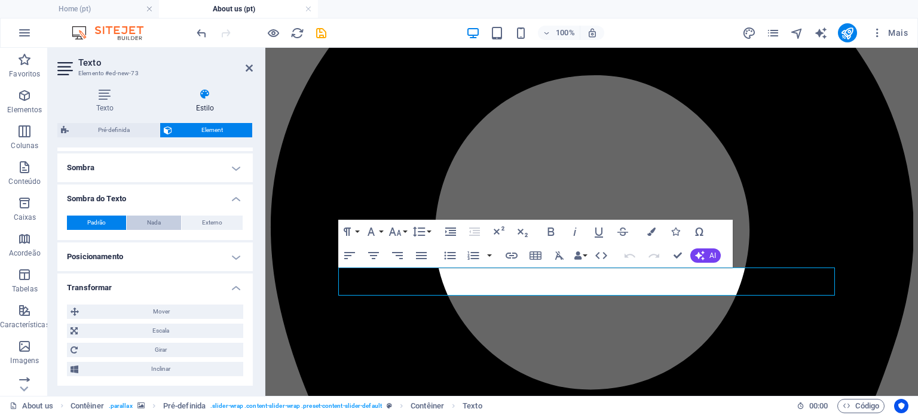
click at [147, 216] on span "Nada" at bounding box center [154, 223] width 14 height 14
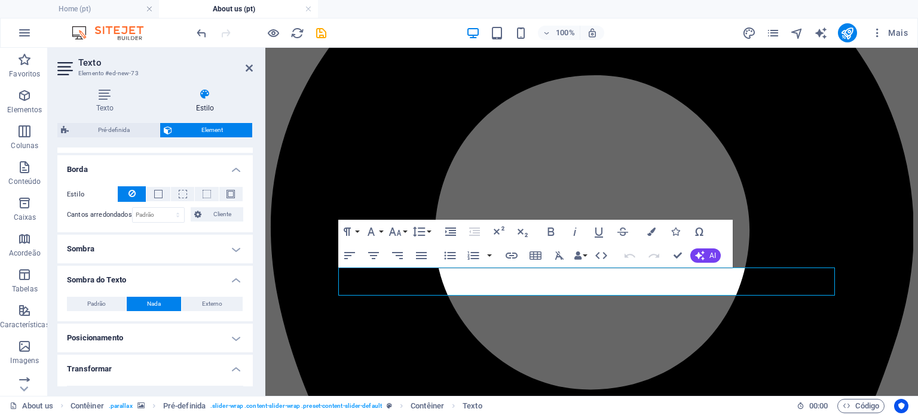
scroll to position [250, 0]
click at [151, 255] on h4 "Sombra" at bounding box center [154, 249] width 195 height 29
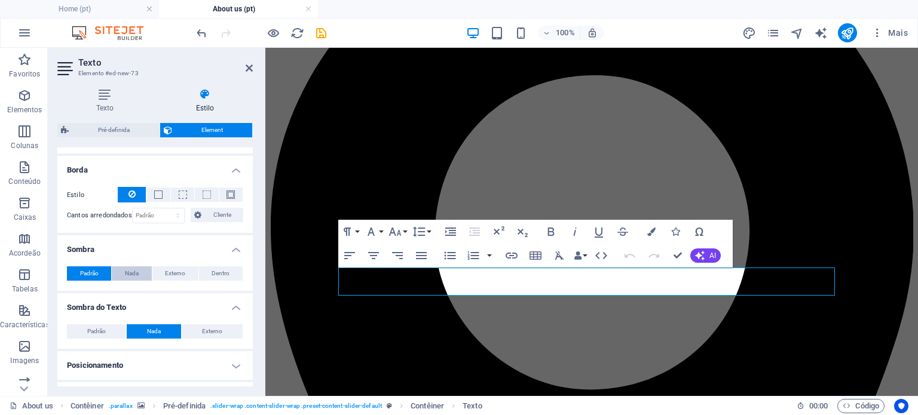
click at [136, 267] on span "Nada" at bounding box center [132, 273] width 14 height 14
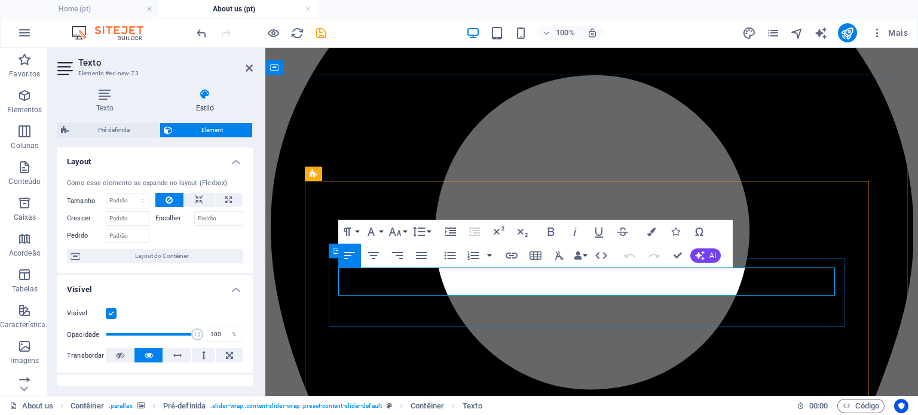
drag, startPoint x: 635, startPoint y: 284, endPoint x: 337, endPoint y: 276, distance: 298.2
click at [646, 230] on button "Colors" at bounding box center [651, 232] width 23 height 24
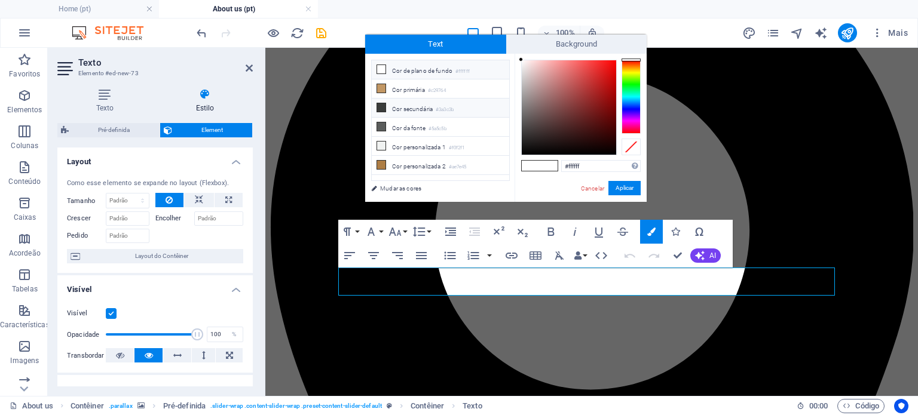
click at [435, 104] on li "Cor secundária #3a3c3b" at bounding box center [440, 108] width 137 height 19
type input "#3a3c3b"
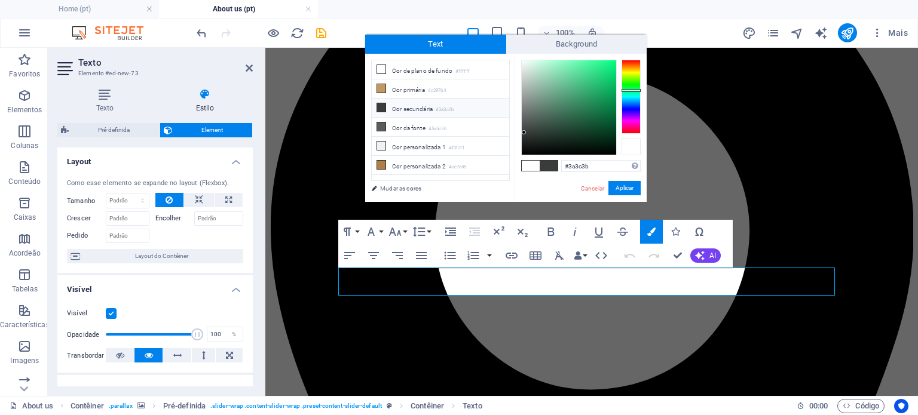
click at [629, 150] on div at bounding box center [630, 147] width 19 height 17
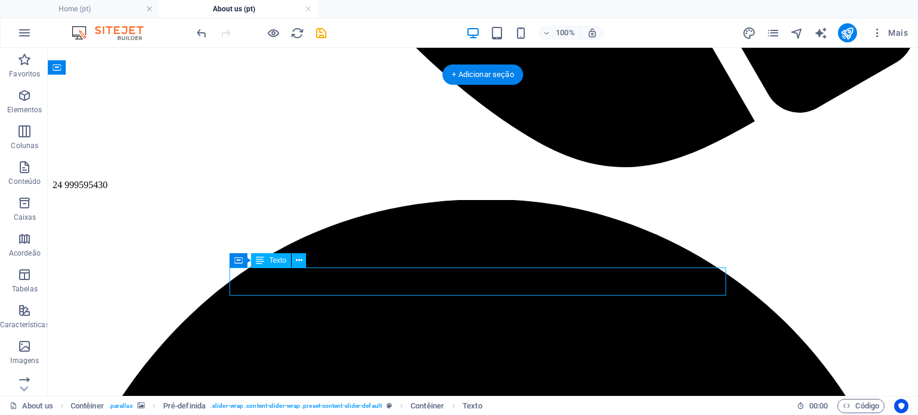
drag, startPoint x: 541, startPoint y: 289, endPoint x: 257, endPoint y: 277, distance: 284.7
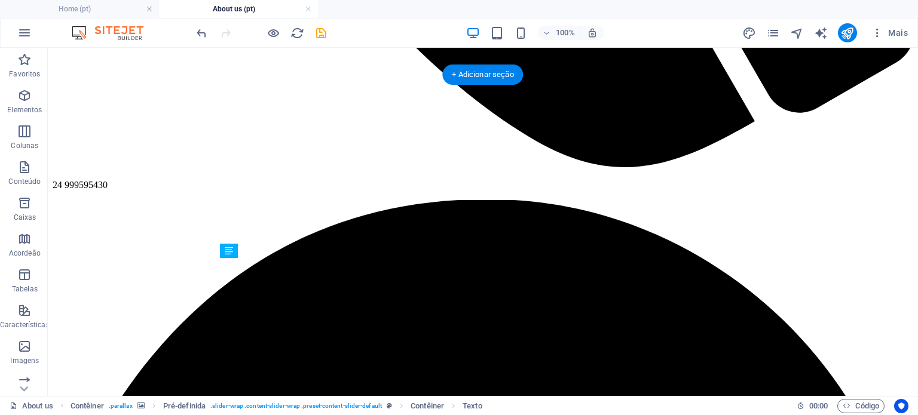
drag, startPoint x: 528, startPoint y: 291, endPoint x: 532, endPoint y: 297, distance: 7.3
click at [48, 48] on div "Tive muita facilidade de resolver meu problema, com simplicidade e rapidez na s…" at bounding box center [48, 48] width 0 height 0
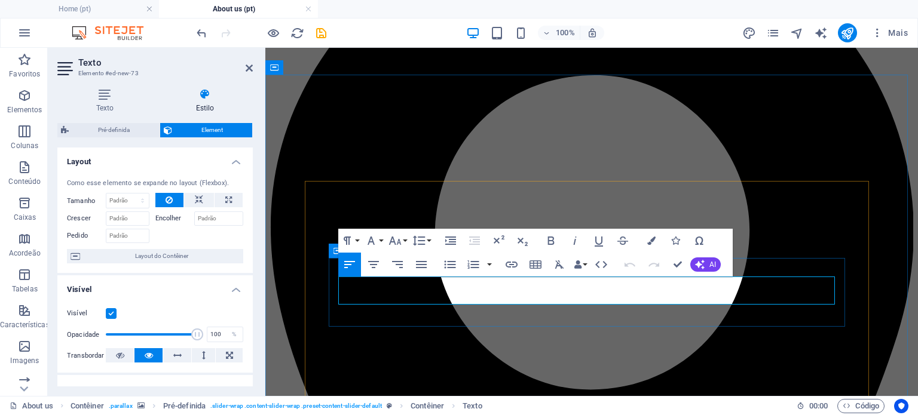
drag, startPoint x: 653, startPoint y: 296, endPoint x: 332, endPoint y: 281, distance: 321.2
click at [655, 242] on button "Colors" at bounding box center [651, 241] width 23 height 24
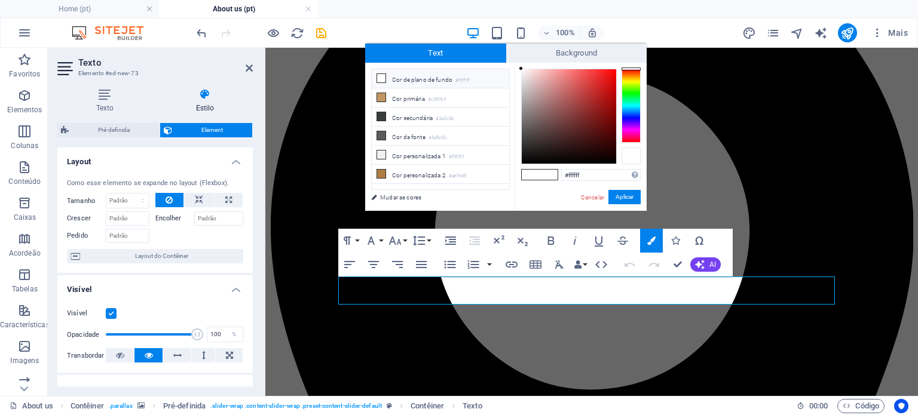
click at [632, 151] on div at bounding box center [630, 156] width 19 height 17
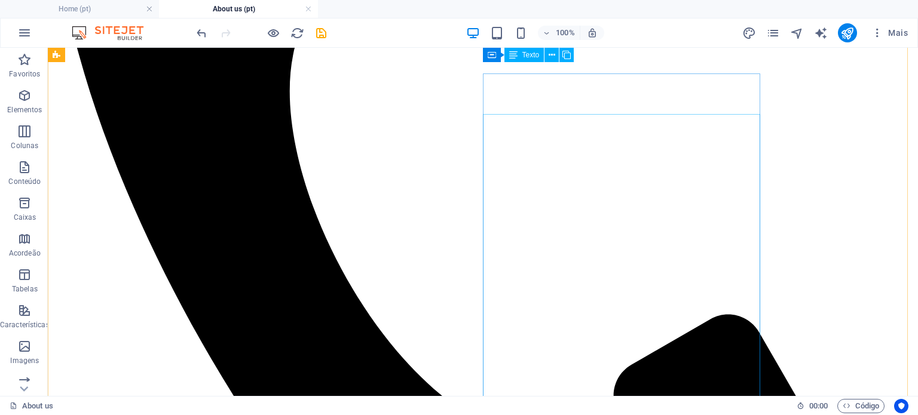
scroll to position [408, 0]
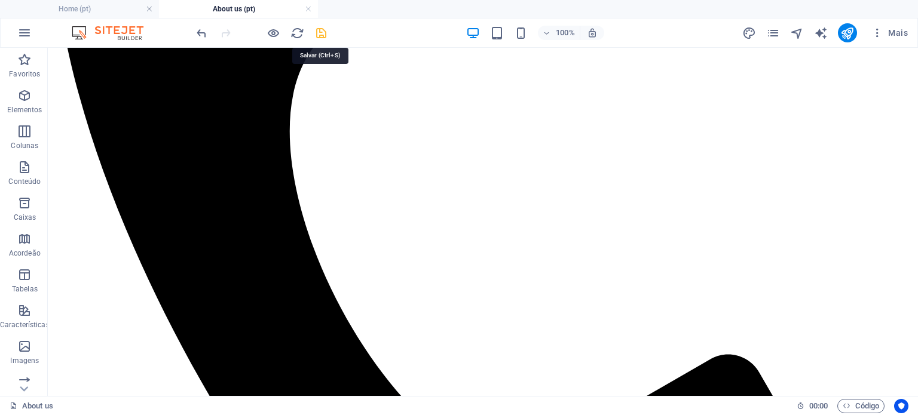
click at [318, 35] on icon "save" at bounding box center [321, 33] width 14 height 14
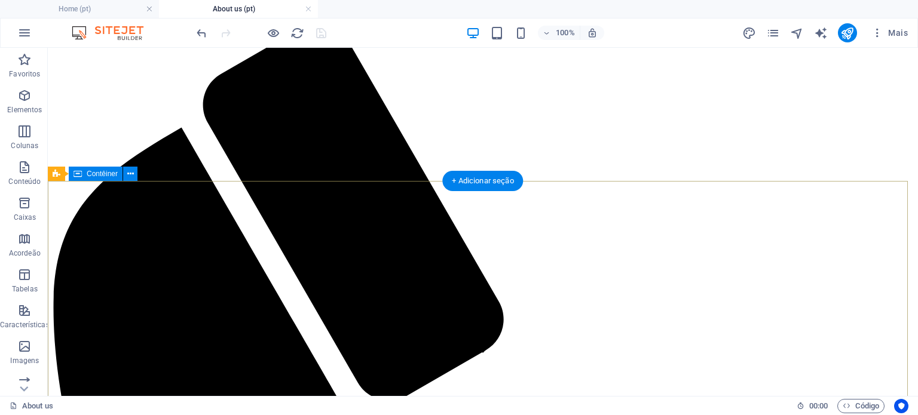
scroll to position [23, 0]
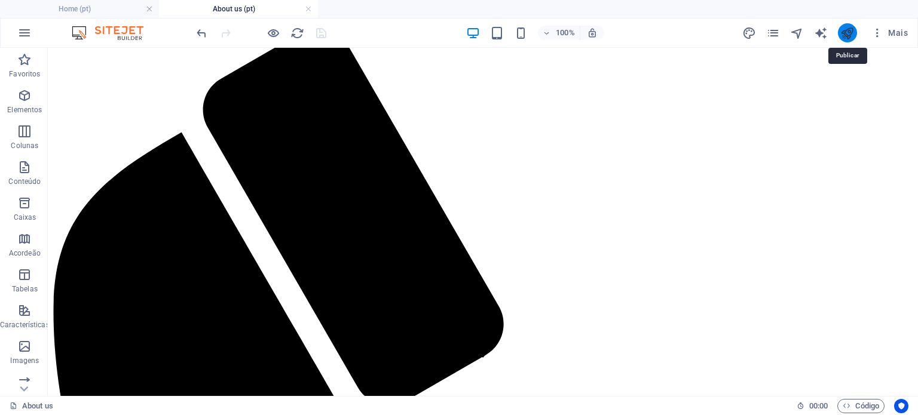
click at [841, 30] on icon "publish" at bounding box center [847, 33] width 14 height 14
